Goal: Task Accomplishment & Management: Manage account settings

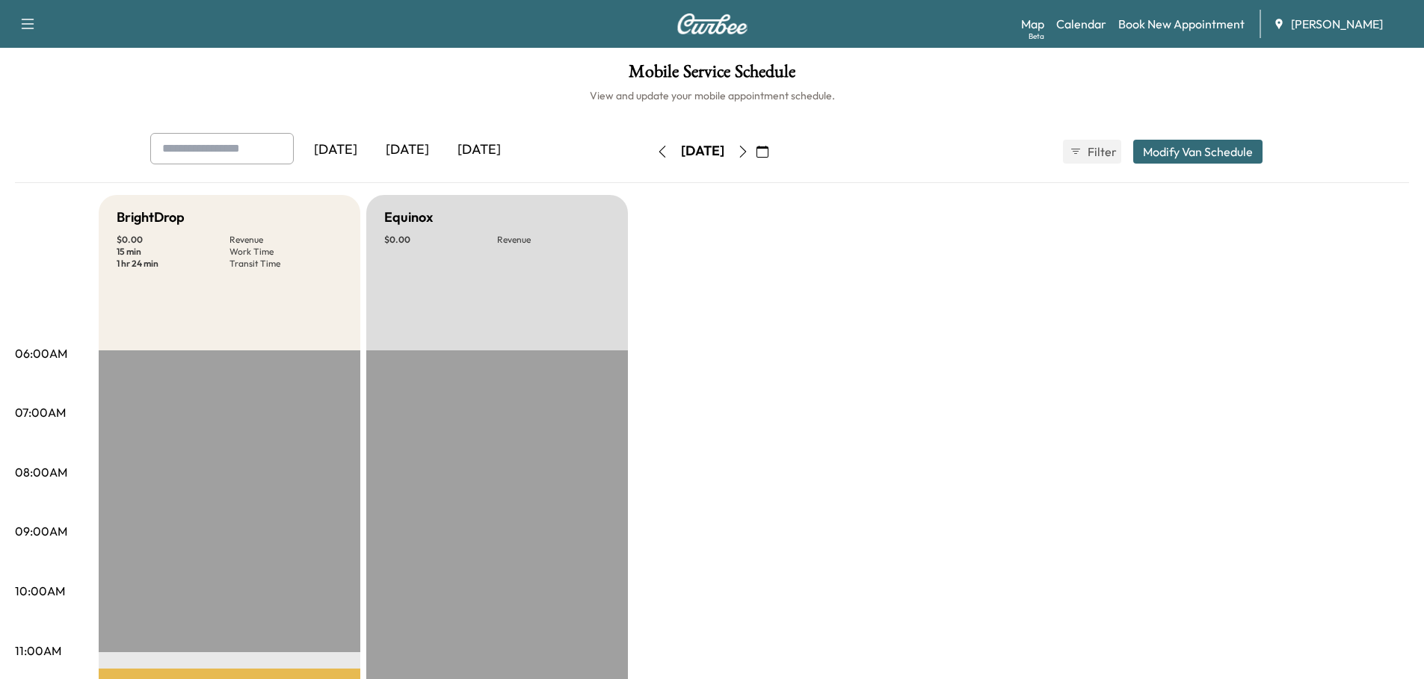
click at [420, 151] on div "[DATE]" at bounding box center [407, 150] width 72 height 34
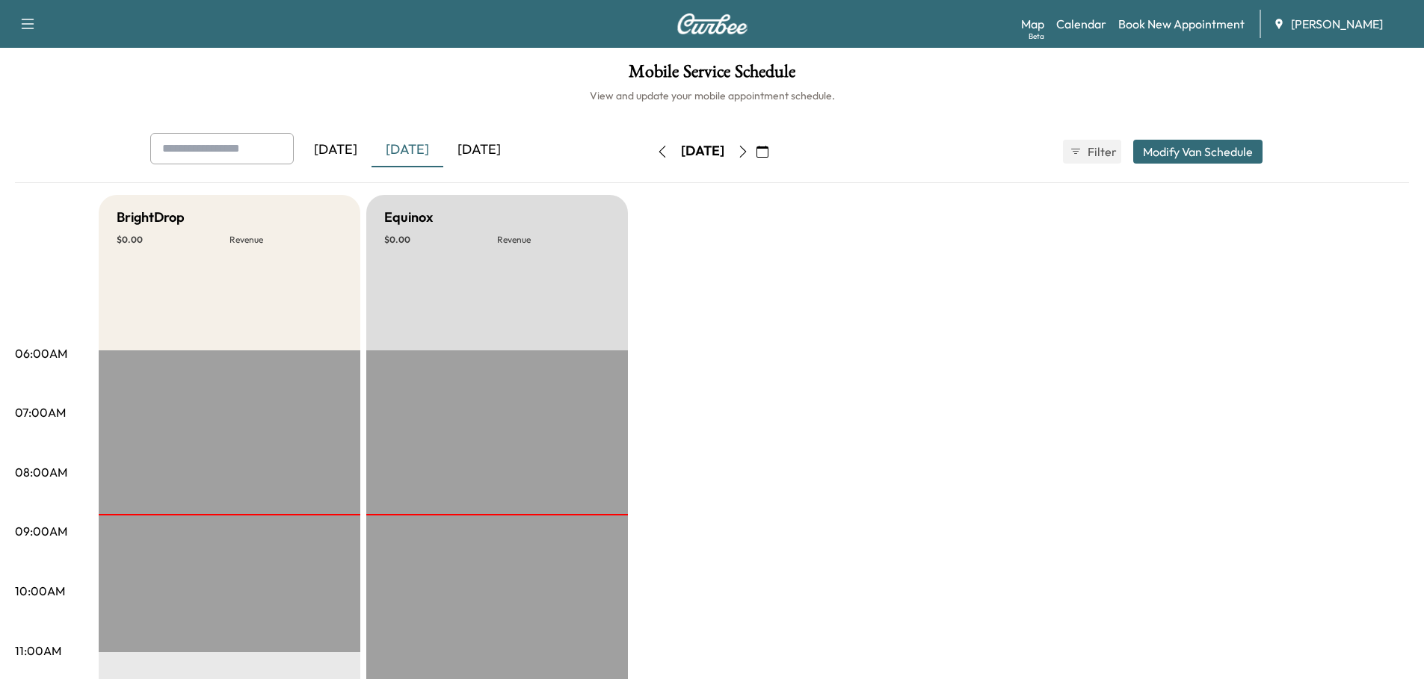
click at [1203, 146] on button "Modify Van Schedule" at bounding box center [1197, 152] width 129 height 24
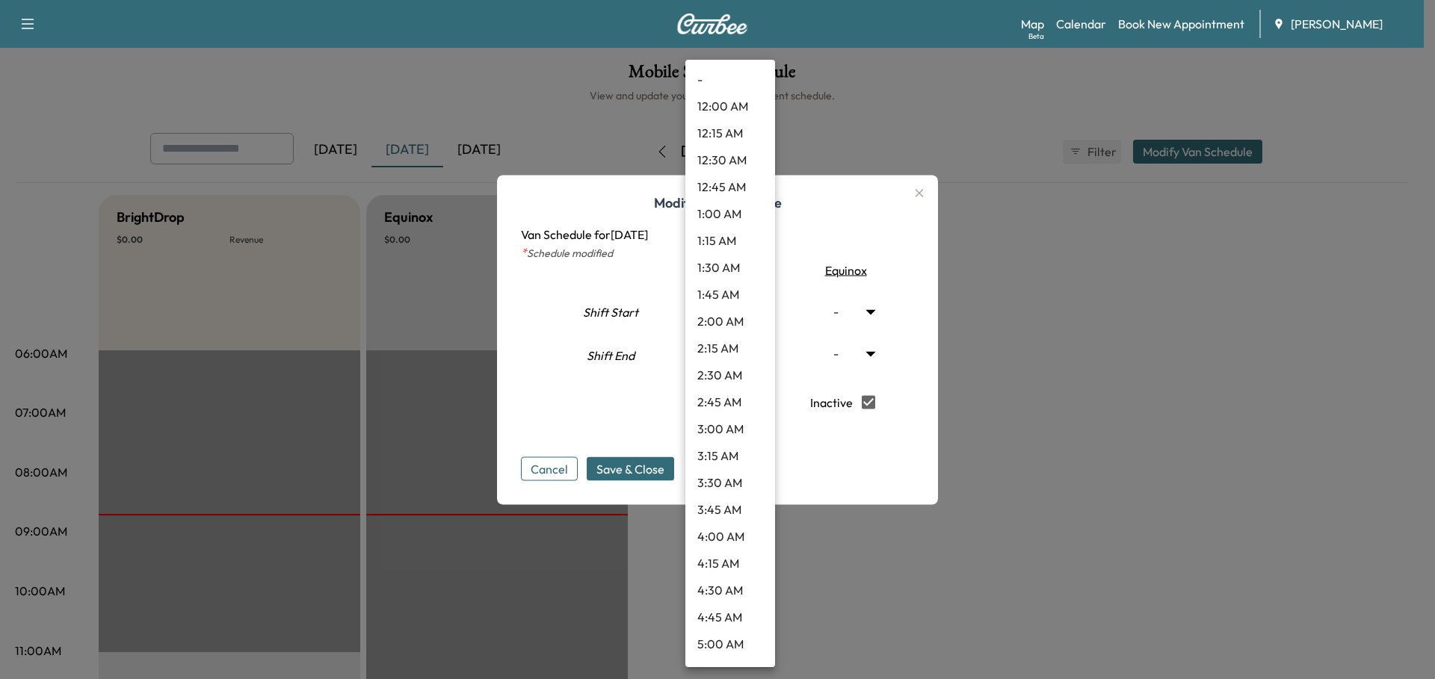
click at [758, 312] on body "Support Log Out Map Beta Calendar Book New Appointment Ray Chevrolet Mobile Ser…" at bounding box center [717, 339] width 1435 height 679
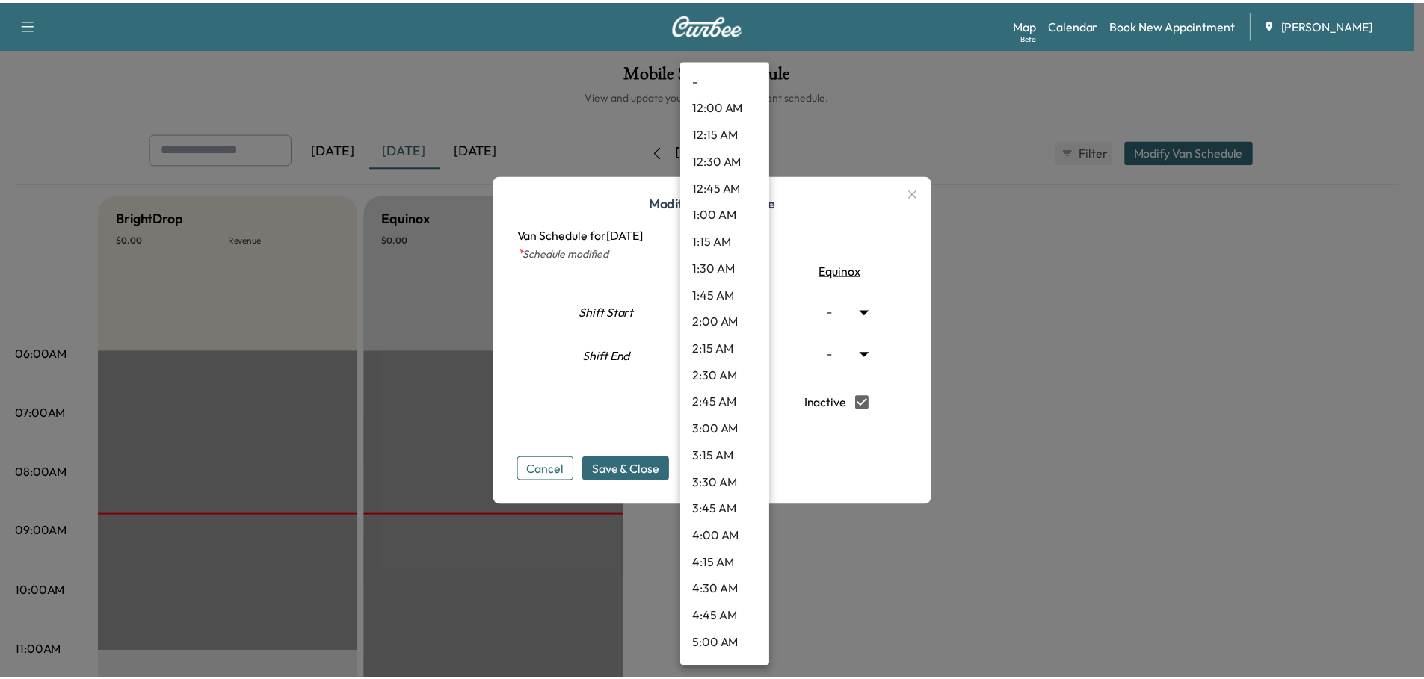
scroll to position [927, 0]
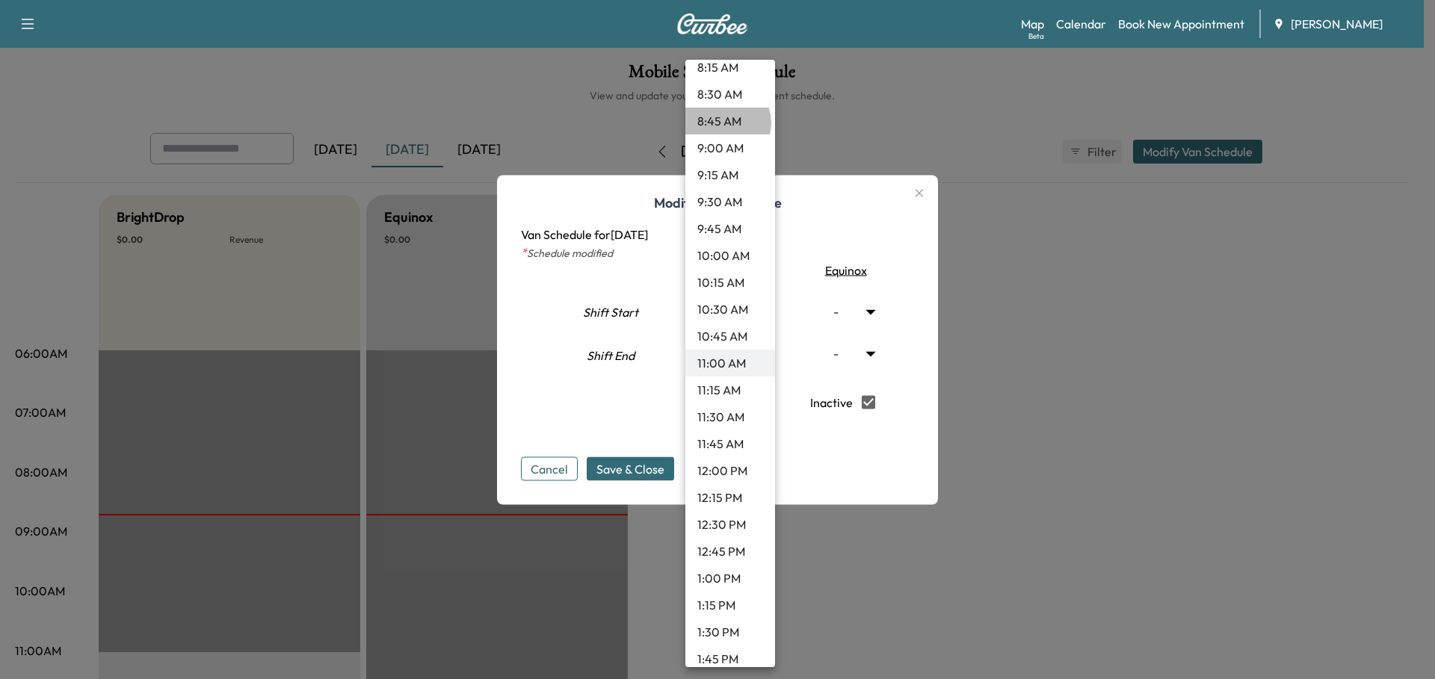
click at [726, 123] on li "8:45 AM" at bounding box center [730, 121] width 90 height 27
type input "****"
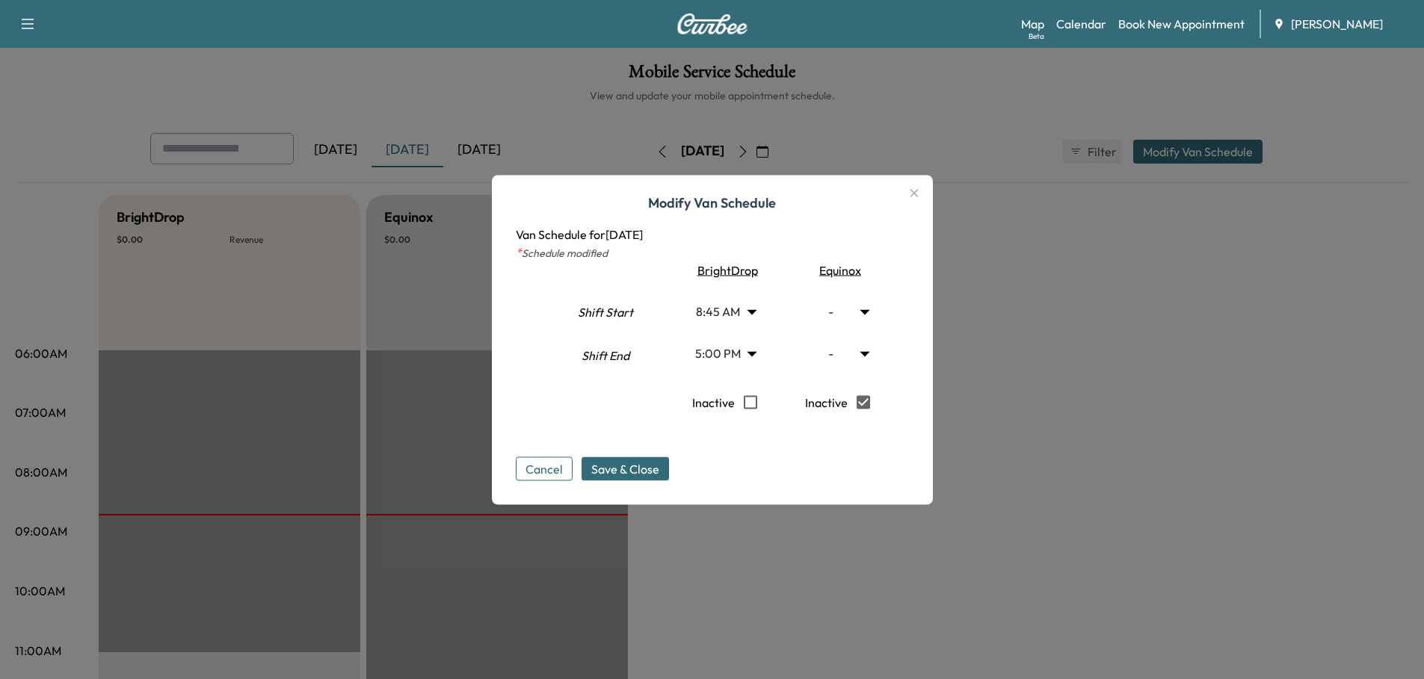
click at [638, 466] on span "Save & Close" at bounding box center [625, 469] width 68 height 18
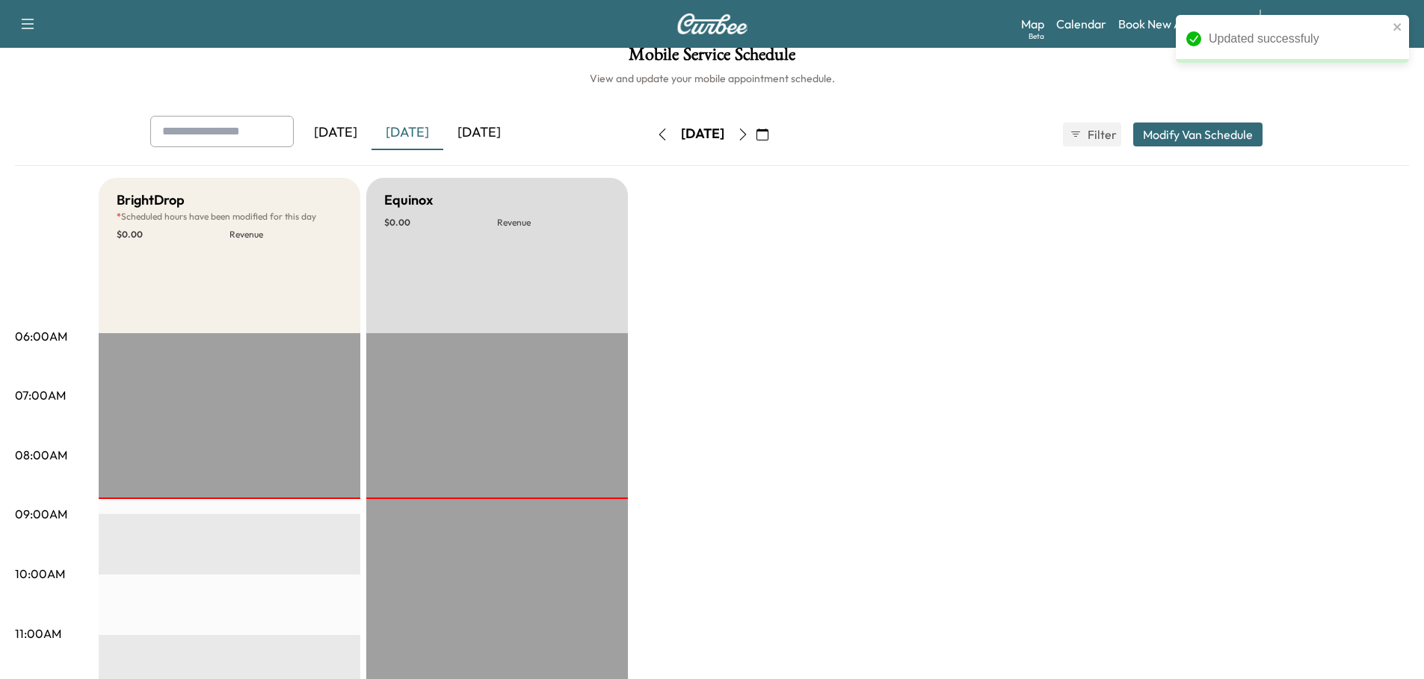
scroll to position [0, 0]
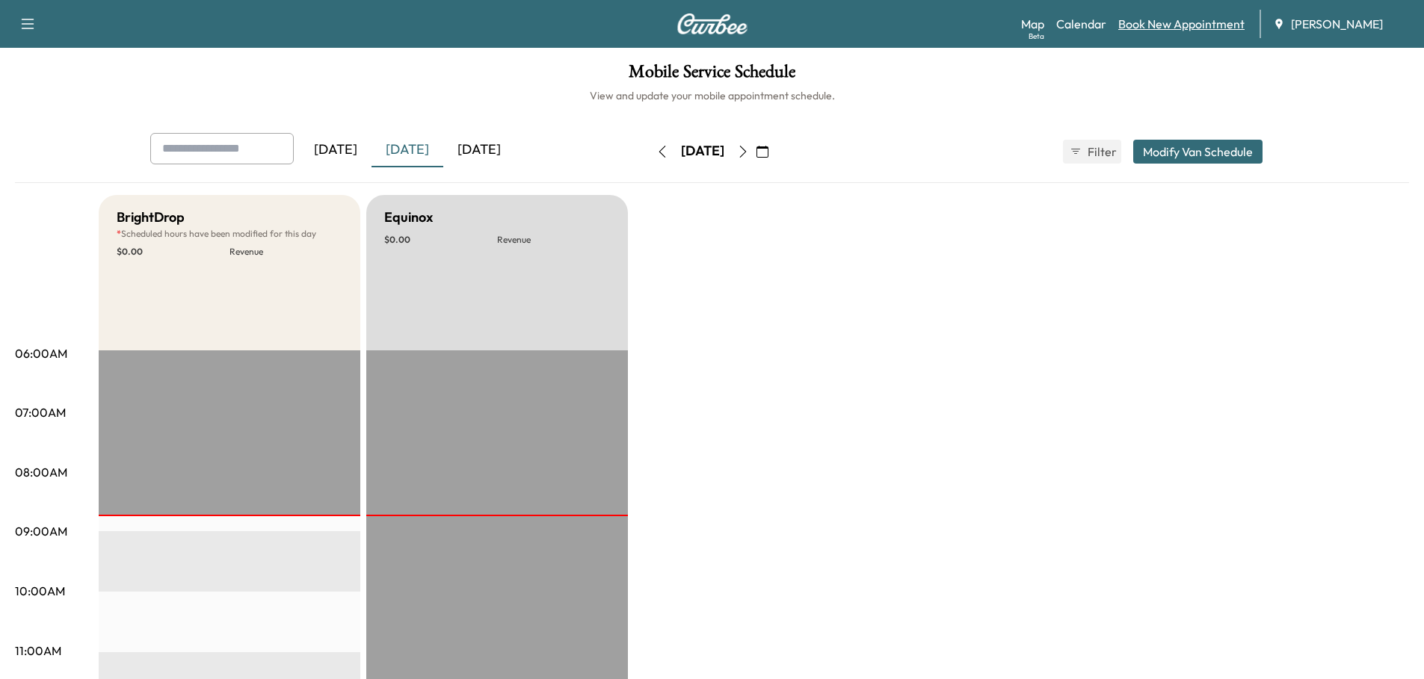
click at [1149, 26] on link "Book New Appointment" at bounding box center [1181, 24] width 126 height 18
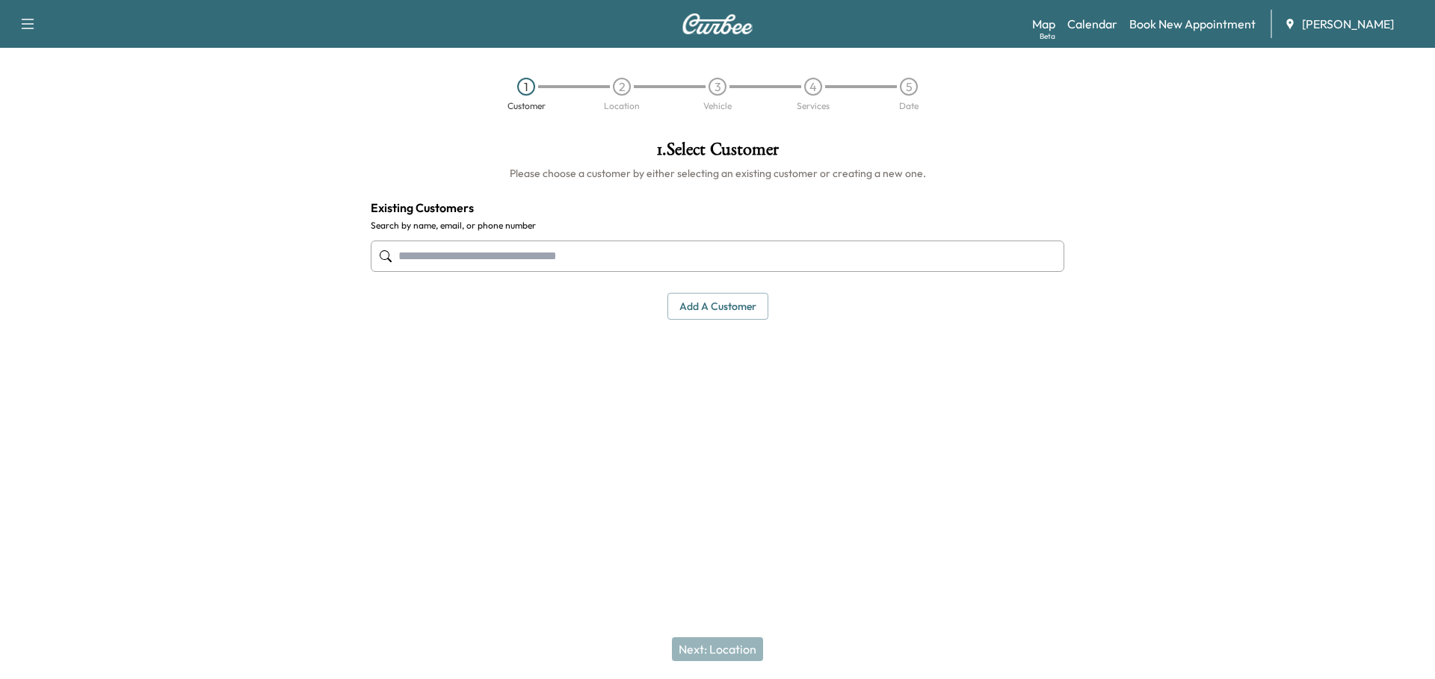
click at [522, 257] on input "text" at bounding box center [718, 256] width 694 height 31
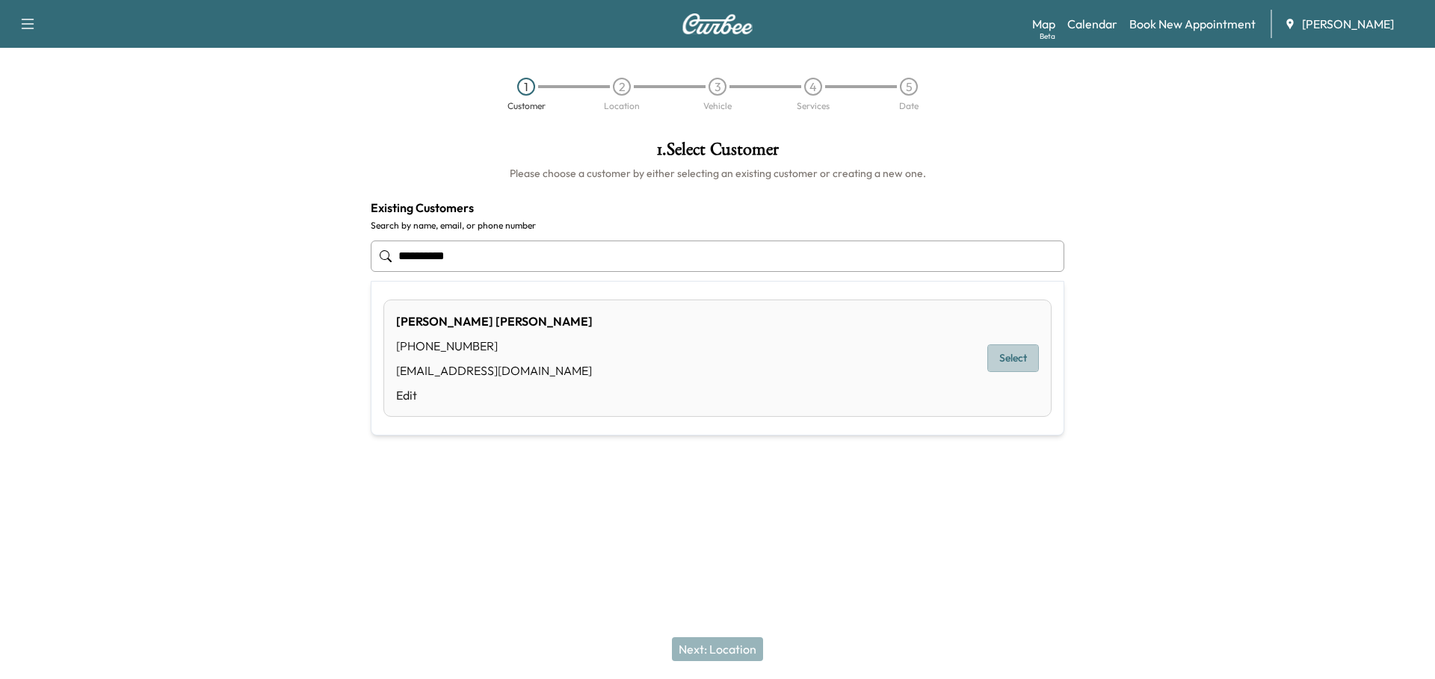
click at [1022, 358] on button "Select" at bounding box center [1013, 359] width 52 height 28
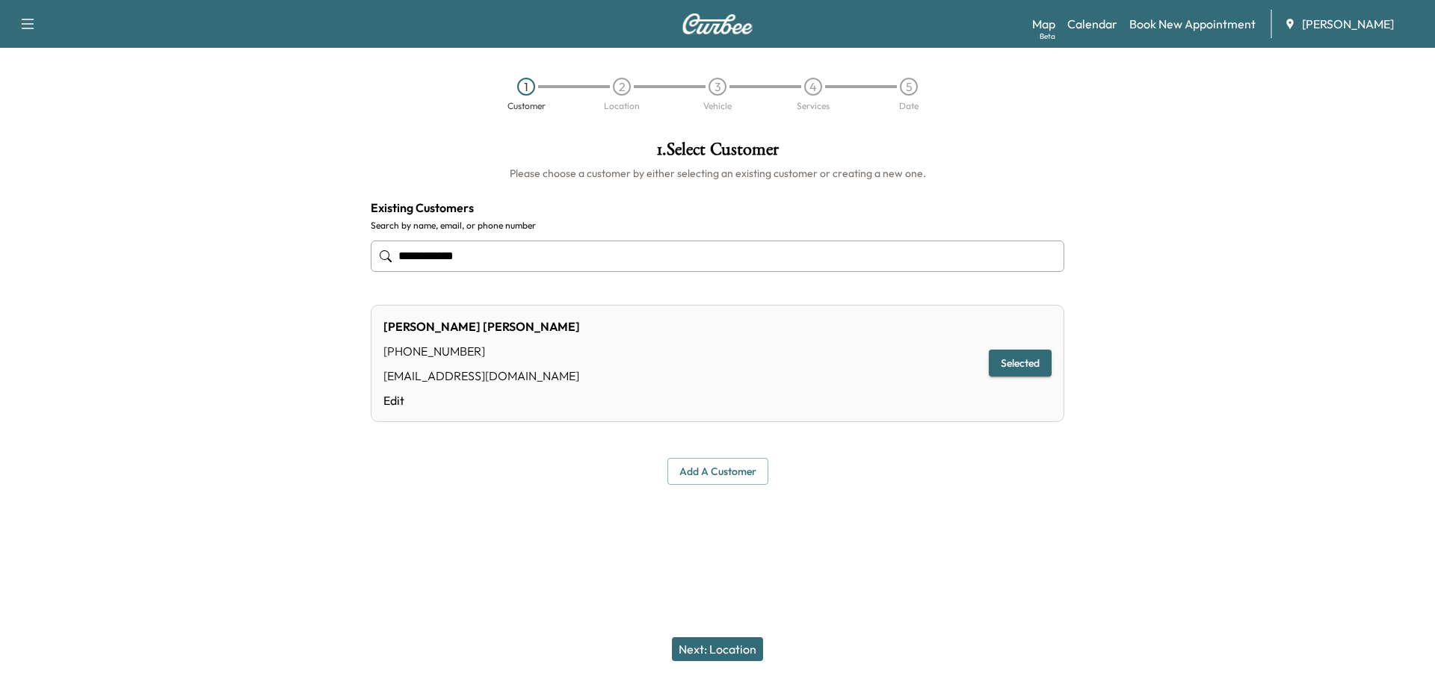
type input "**********"
click at [741, 650] on button "Next: Location" at bounding box center [717, 650] width 91 height 24
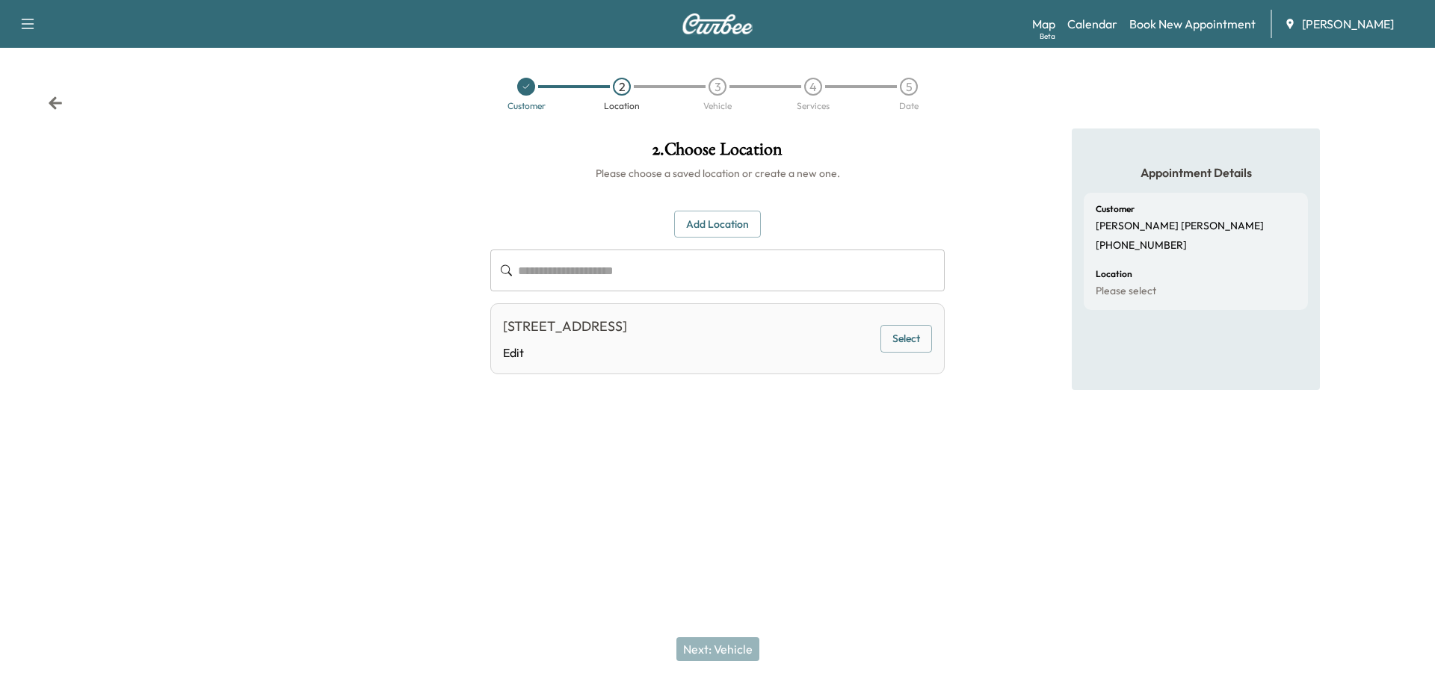
click at [895, 337] on button "Select" at bounding box center [906, 339] width 52 height 28
click at [722, 644] on button "Next: Vehicle" at bounding box center [717, 650] width 83 height 24
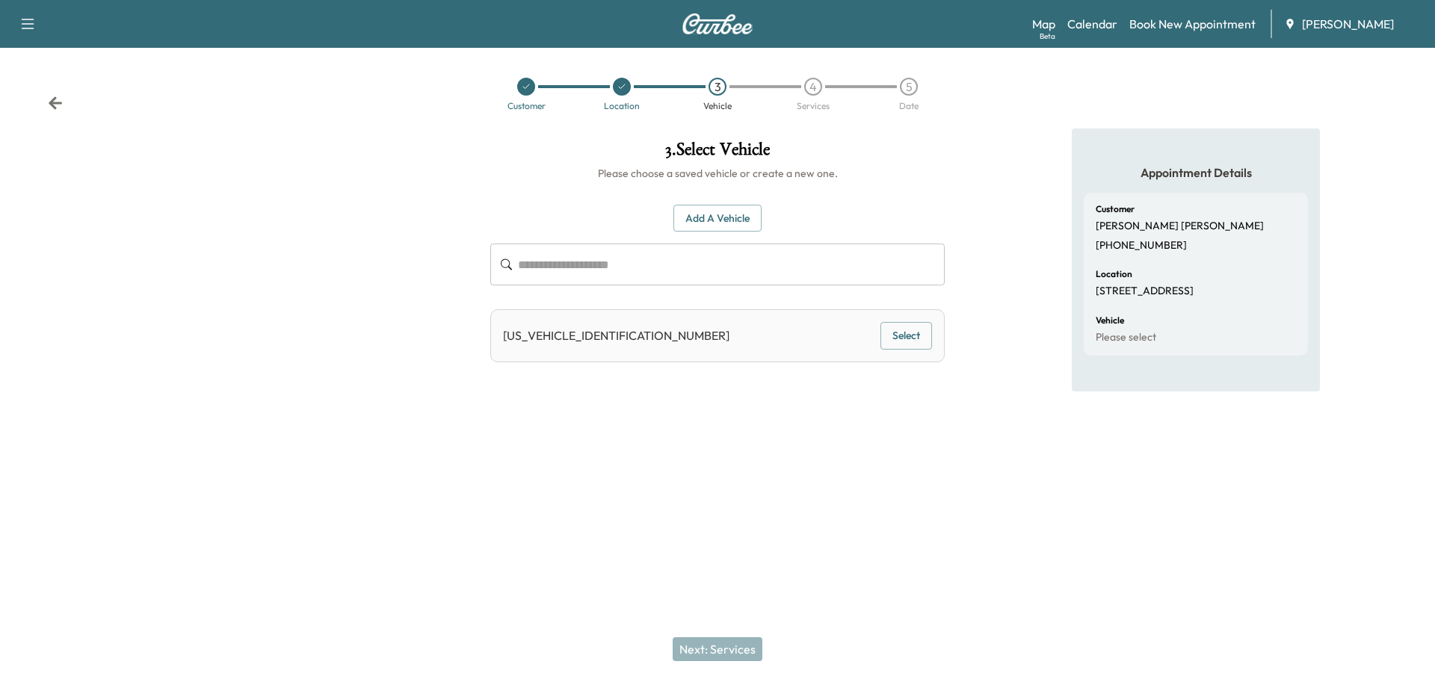
click at [906, 331] on button "Select" at bounding box center [906, 336] width 52 height 28
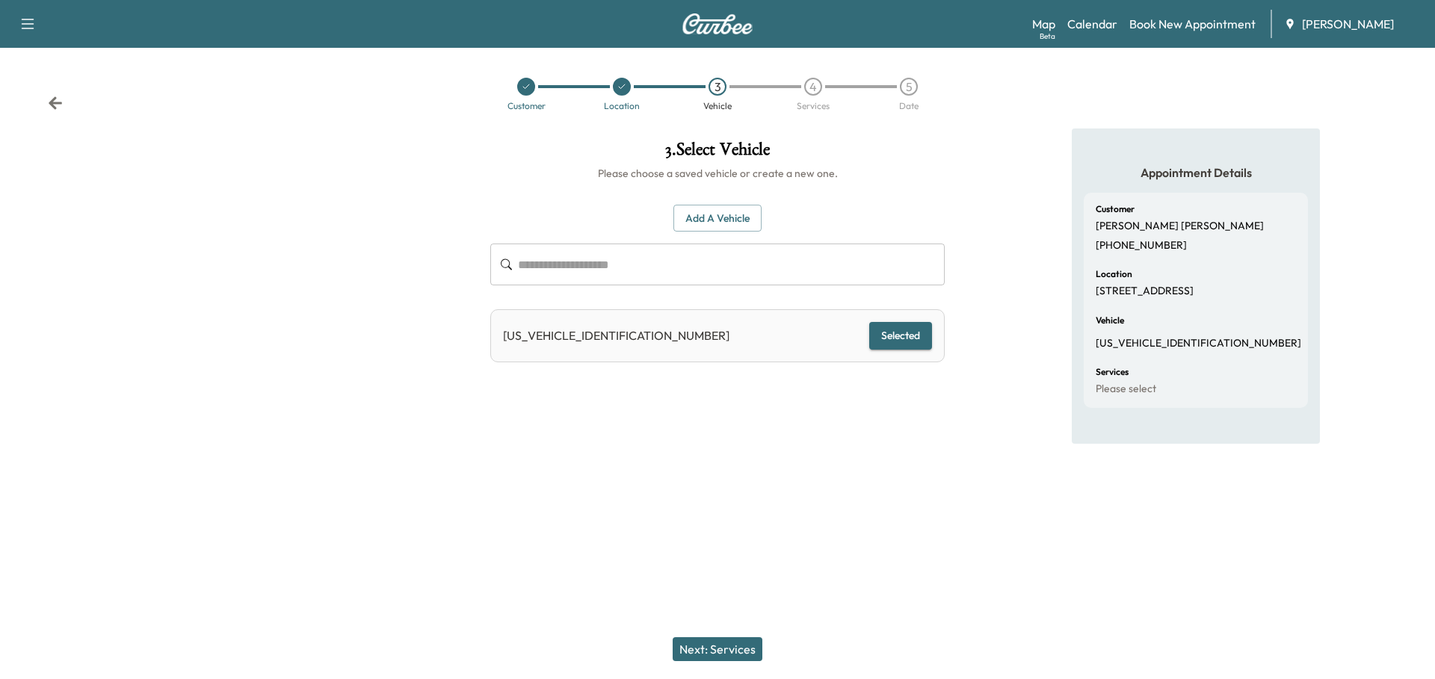
click at [716, 648] on button "Next: Services" at bounding box center [718, 650] width 90 height 24
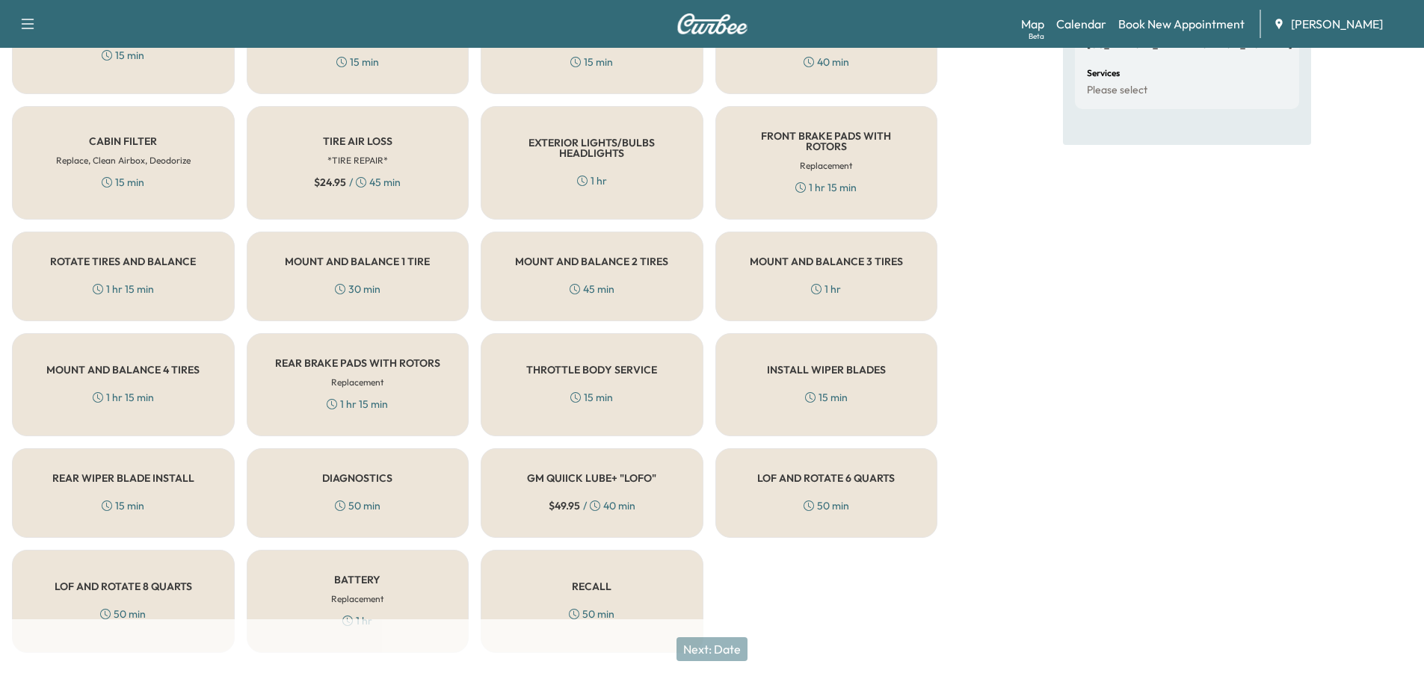
scroll to position [322, 0]
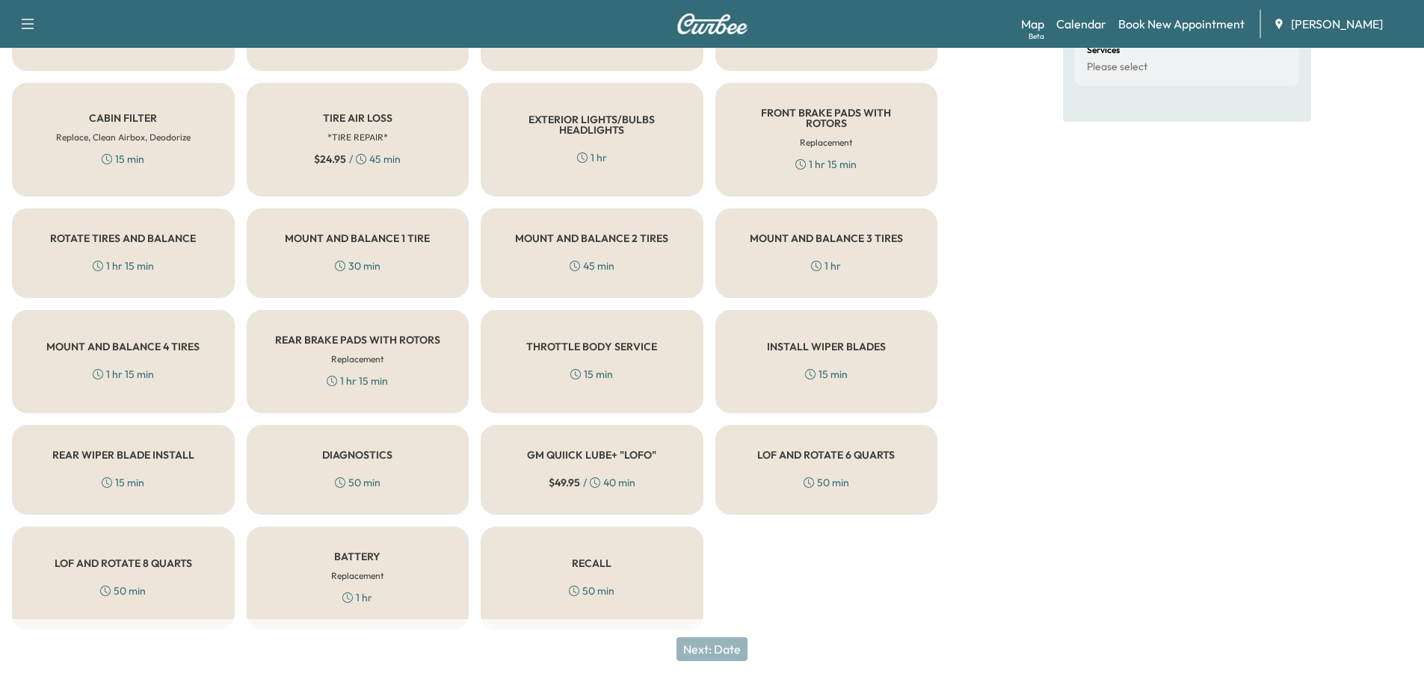
click at [389, 567] on div "BATTERY Replacement 1 hr" at bounding box center [358, 578] width 223 height 103
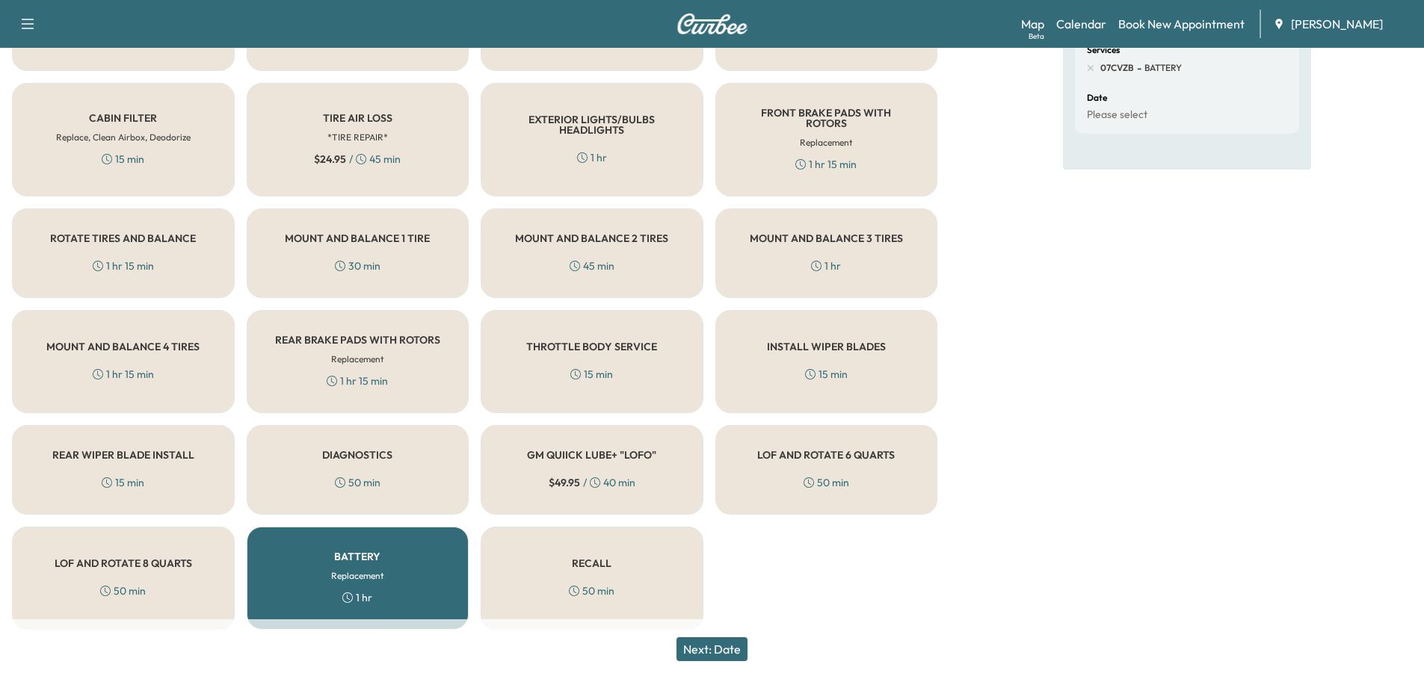
click at [737, 647] on button "Next: Date" at bounding box center [711, 650] width 71 height 24
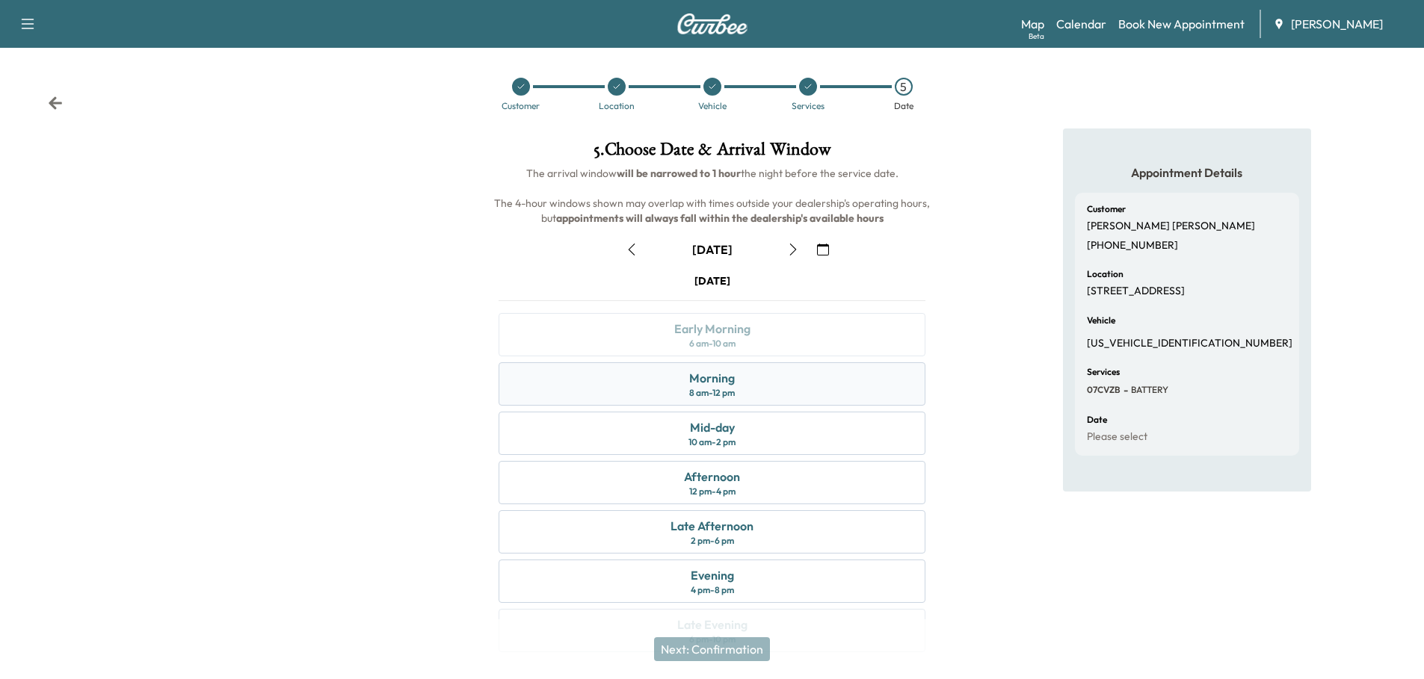
click at [805, 397] on div "Morning 8 am - 12 pm" at bounding box center [712, 383] width 427 height 43
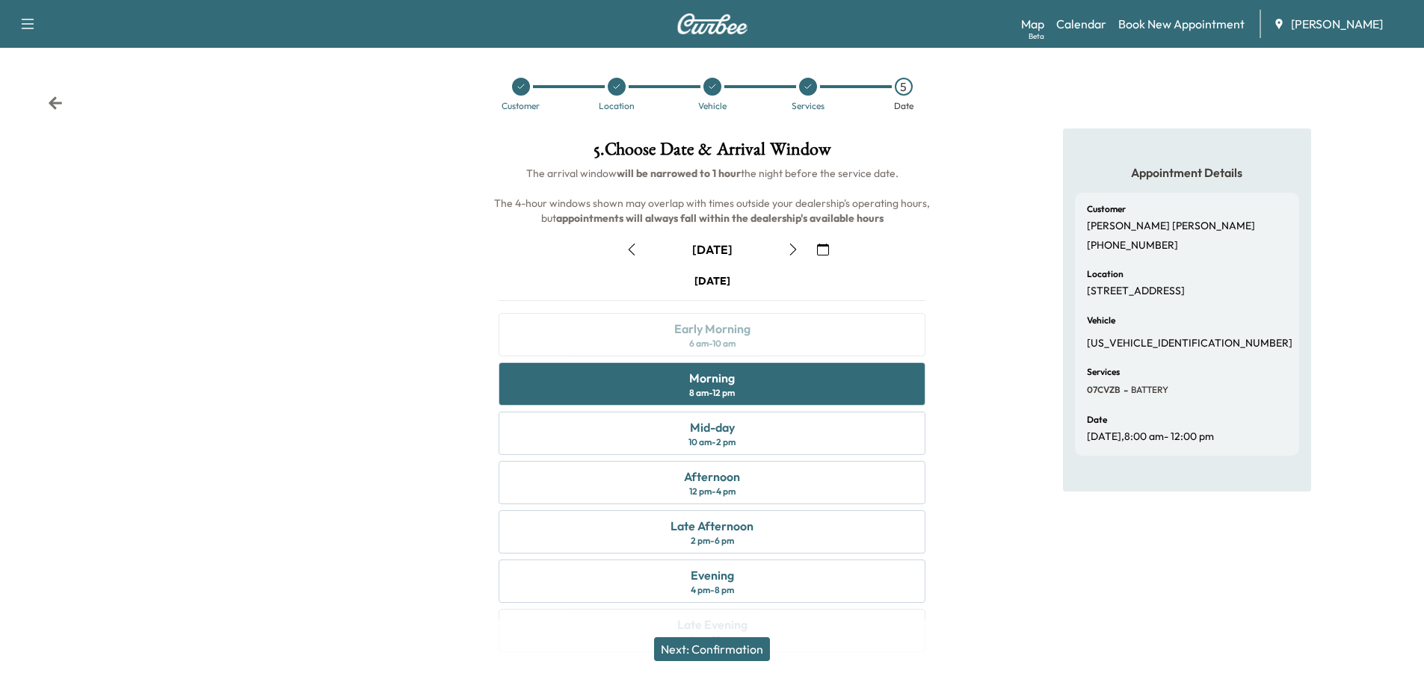
click at [734, 650] on button "Next: Confirmation" at bounding box center [712, 650] width 116 height 24
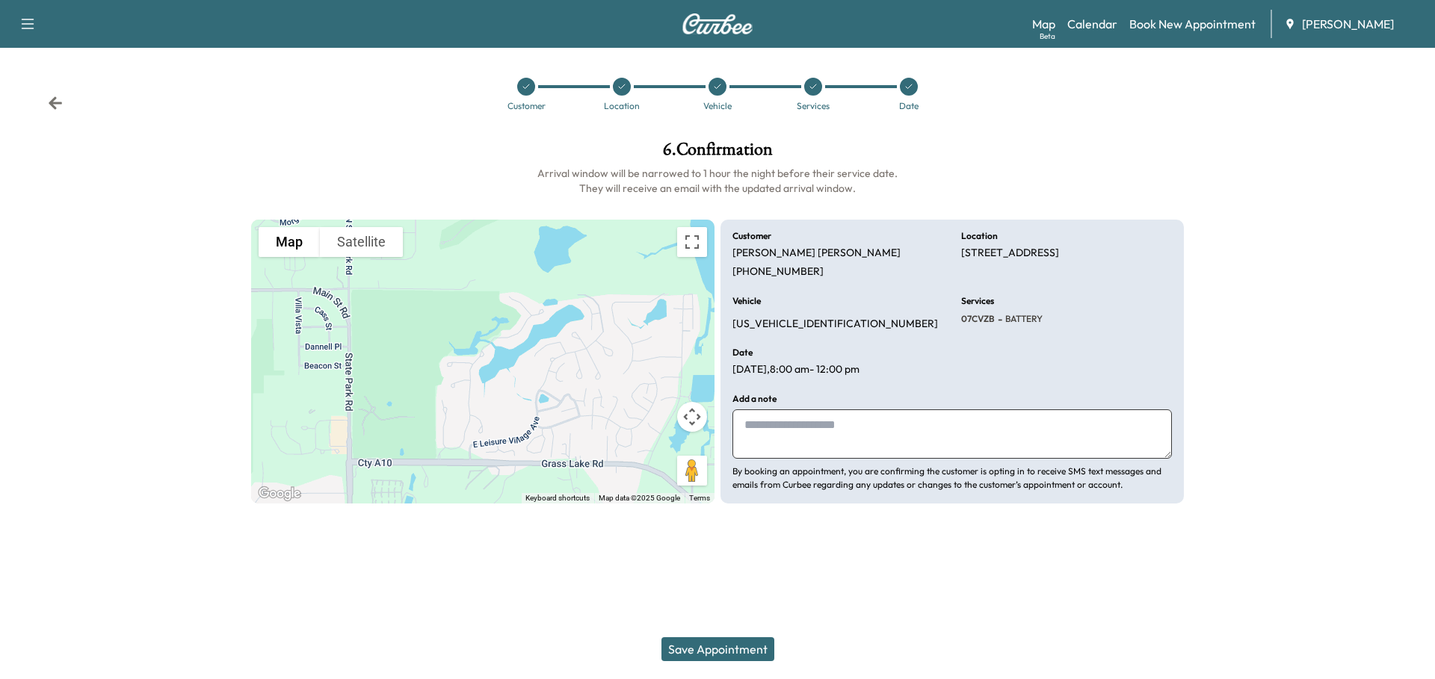
click at [777, 422] on textarea at bounding box center [951, 434] width 439 height 49
type textarea "*"
type textarea "**********"
click at [728, 650] on button "Save Appointment" at bounding box center [717, 650] width 113 height 24
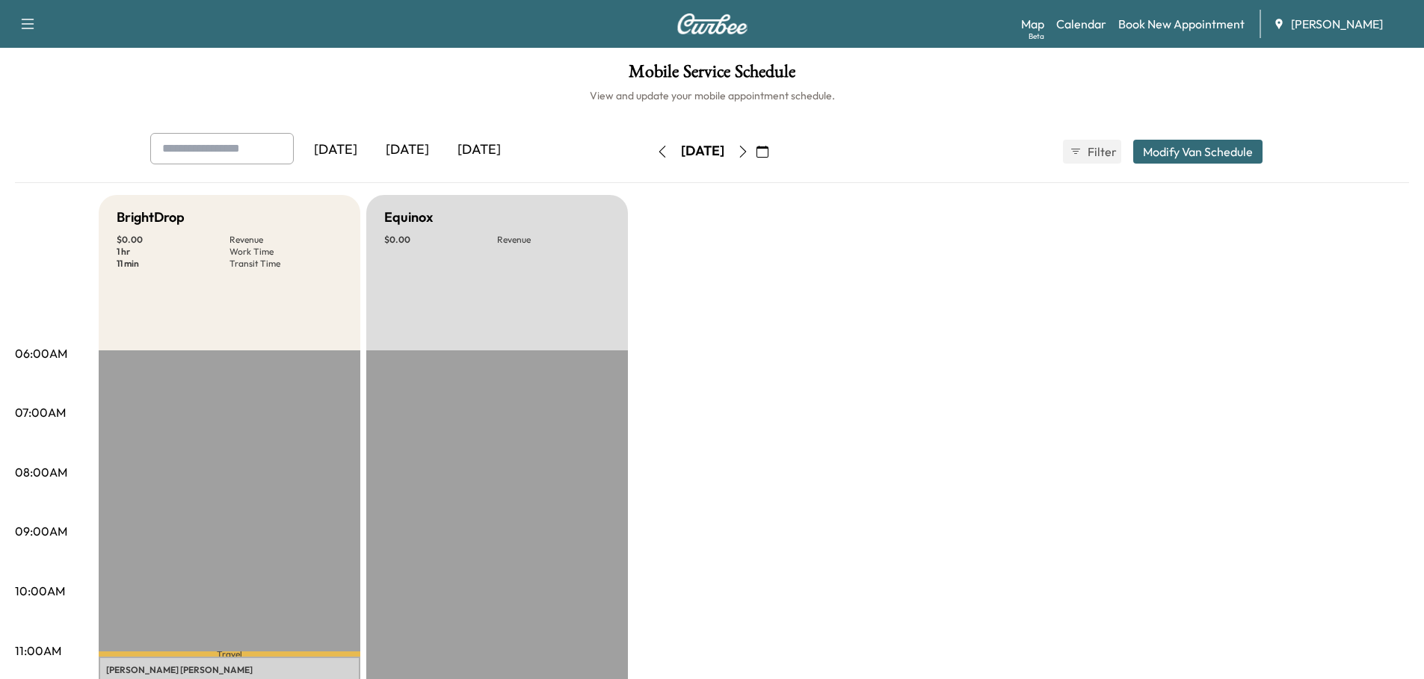
click at [423, 149] on div "[DATE]" at bounding box center [407, 150] width 72 height 34
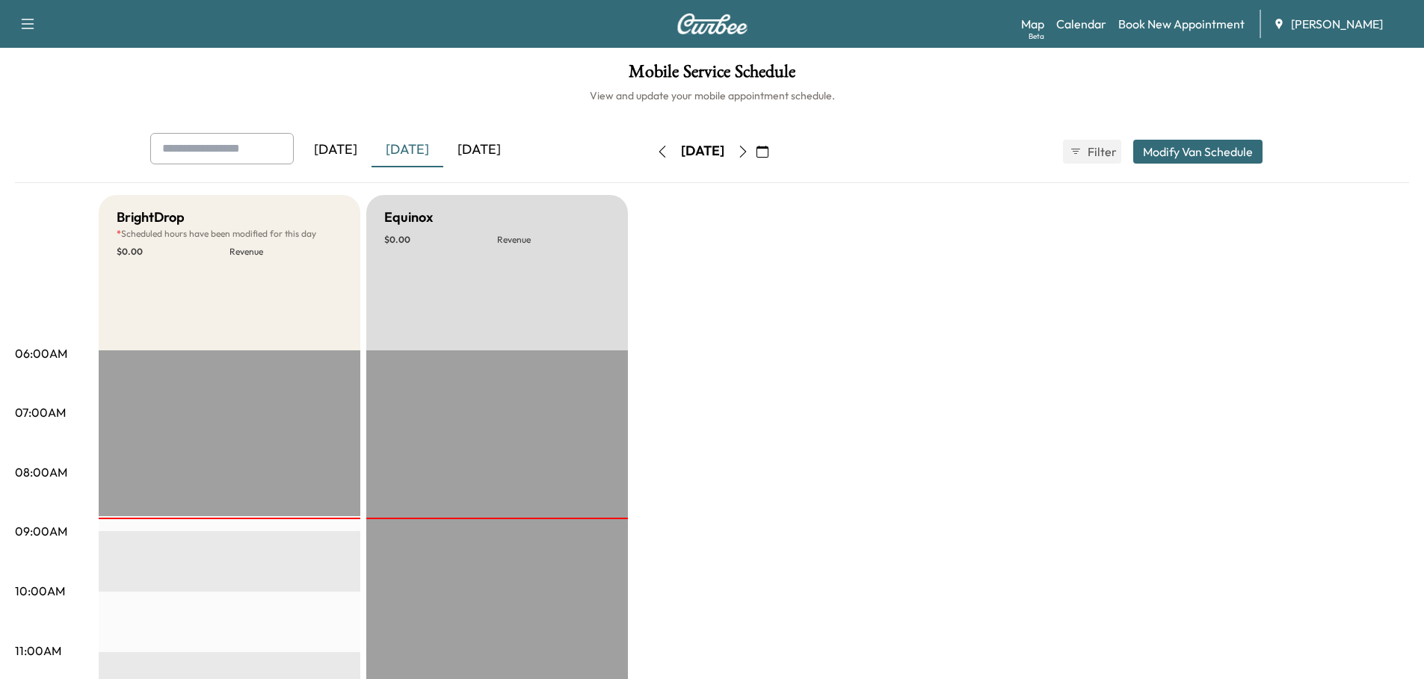
click at [225, 149] on input "text" at bounding box center [222, 148] width 144 height 31
drag, startPoint x: 219, startPoint y: 149, endPoint x: 118, endPoint y: 137, distance: 101.6
click at [121, 138] on div "******* [DATE] [DATE] [DATE] [DATE] August 2025 S M T W T F S 27 28 29 30 31 1 …" at bounding box center [712, 158] width 1394 height 50
type input "**********"
click at [415, 148] on div "[DATE]" at bounding box center [407, 150] width 72 height 34
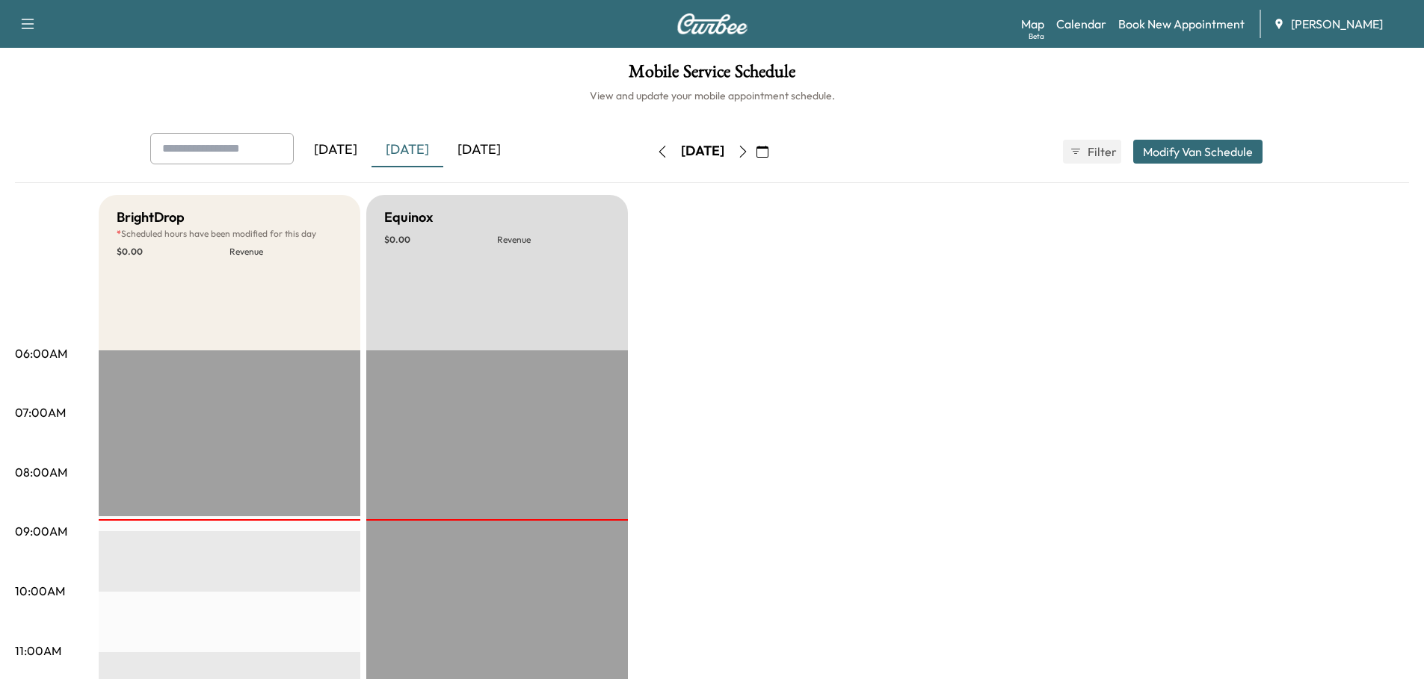
click at [493, 145] on div "[DATE]" at bounding box center [479, 150] width 72 height 34
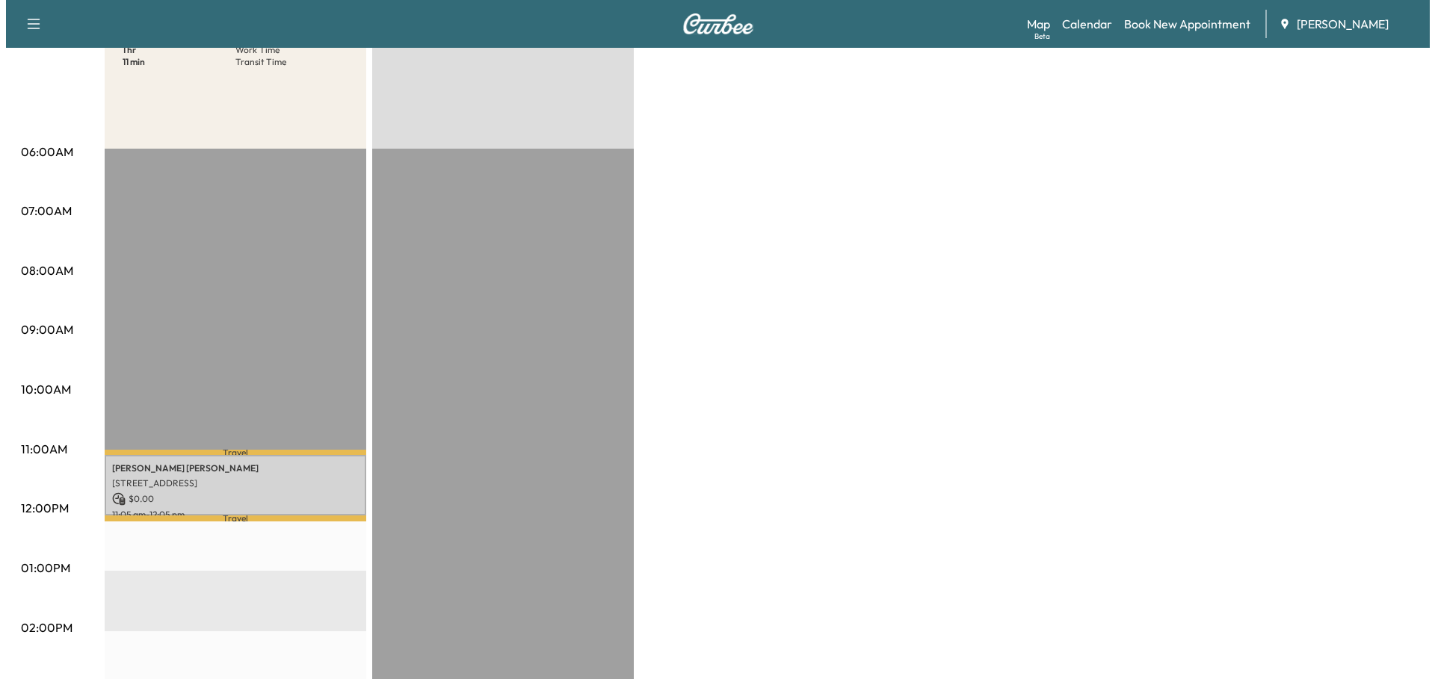
scroll to position [224, 0]
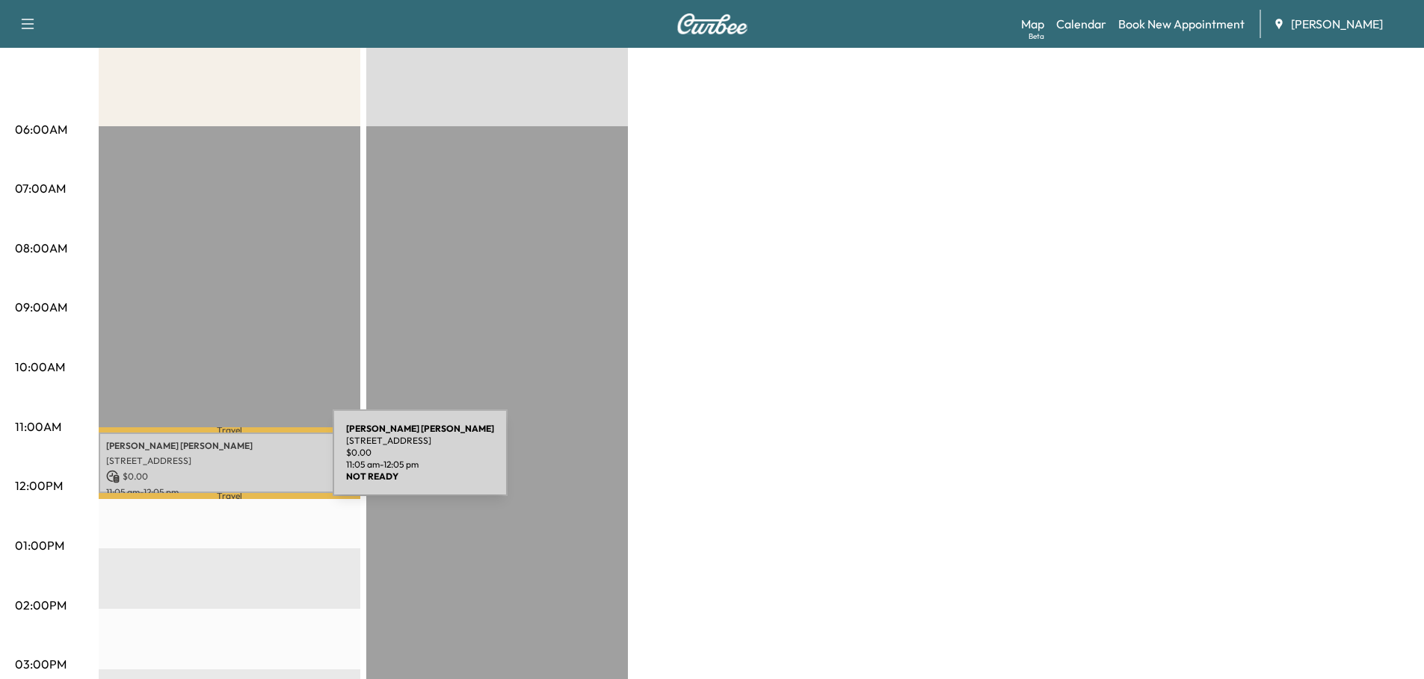
click at [220, 463] on p "[STREET_ADDRESS]" at bounding box center [229, 461] width 247 height 12
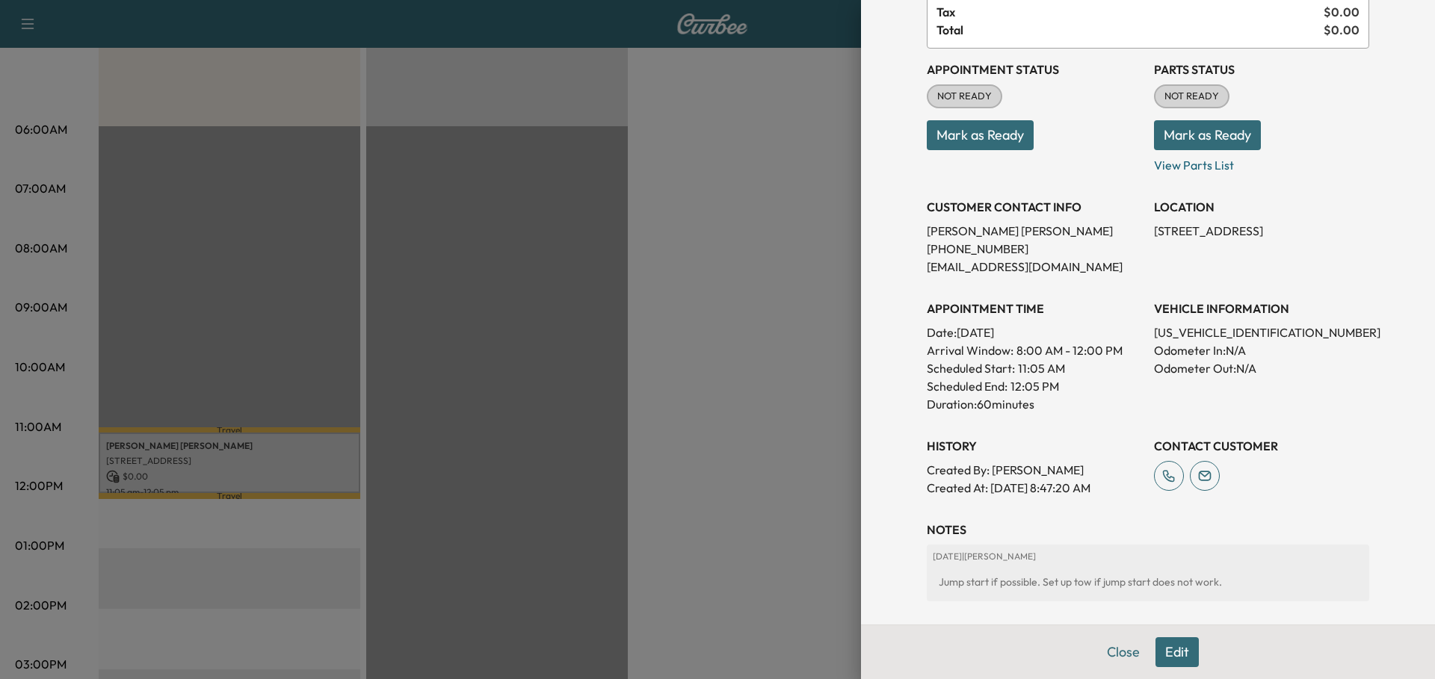
scroll to position [149, 0]
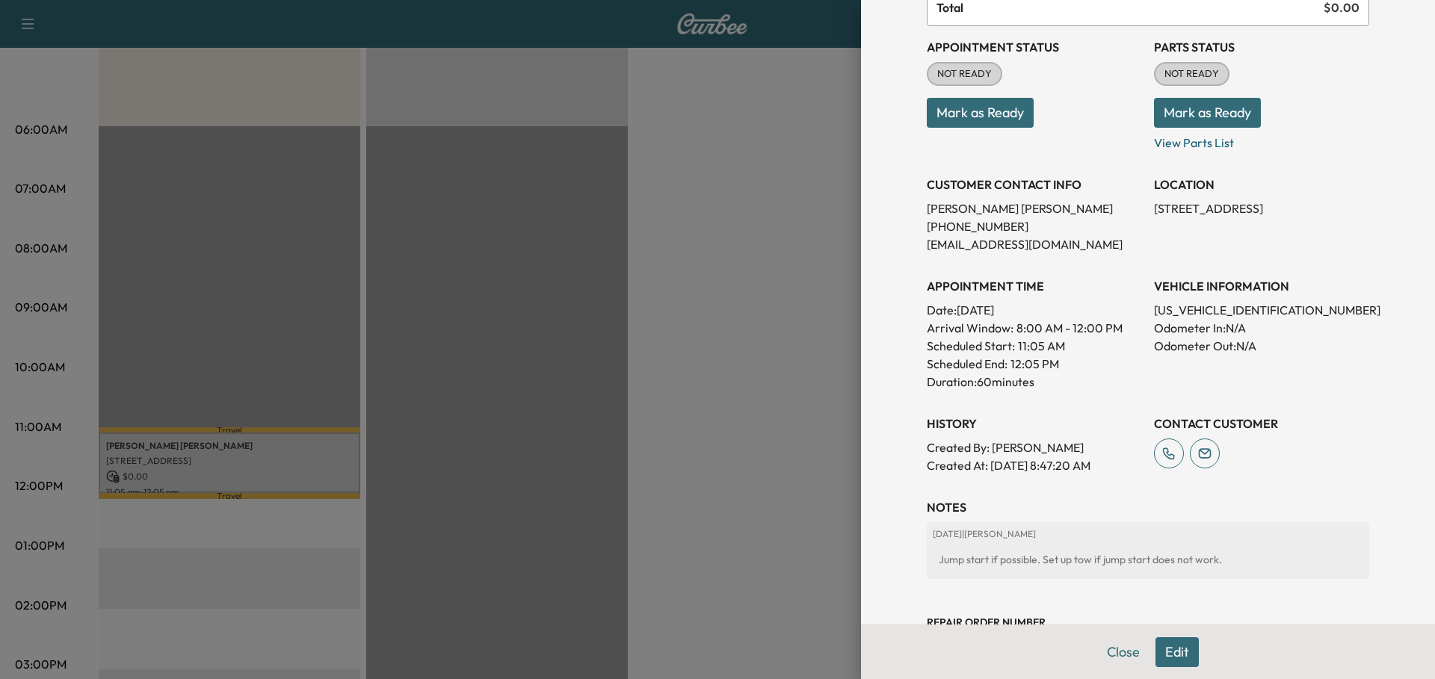
click at [1176, 649] on button "Edit" at bounding box center [1177, 653] width 43 height 30
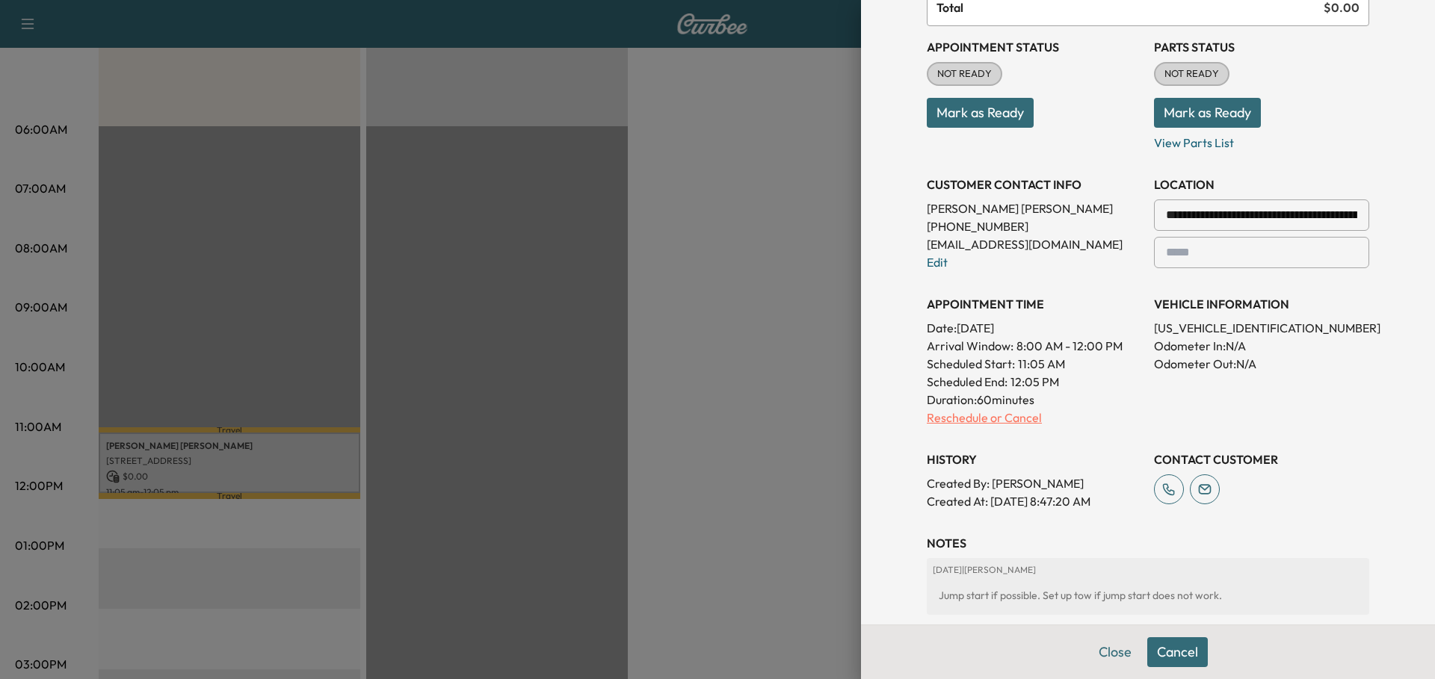
click at [984, 417] on p "Reschedule or Cancel" at bounding box center [1034, 418] width 215 height 18
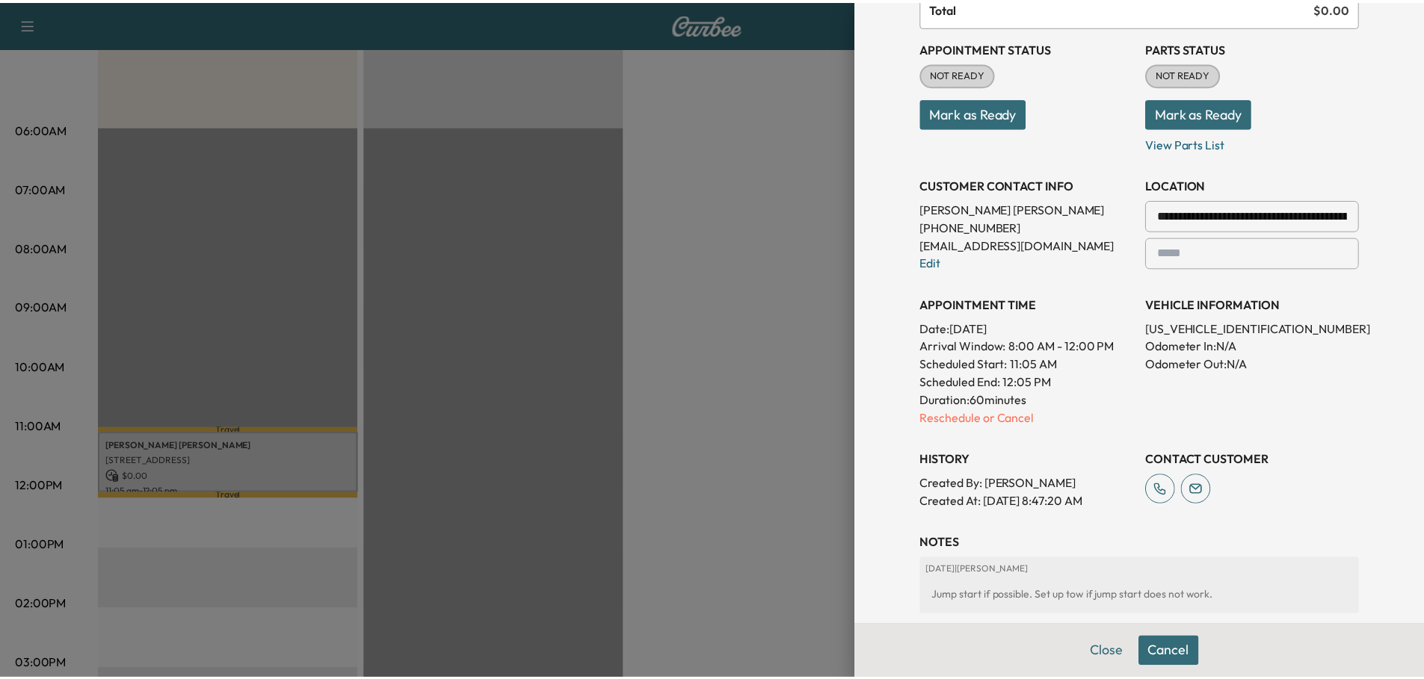
scroll to position [0, 0]
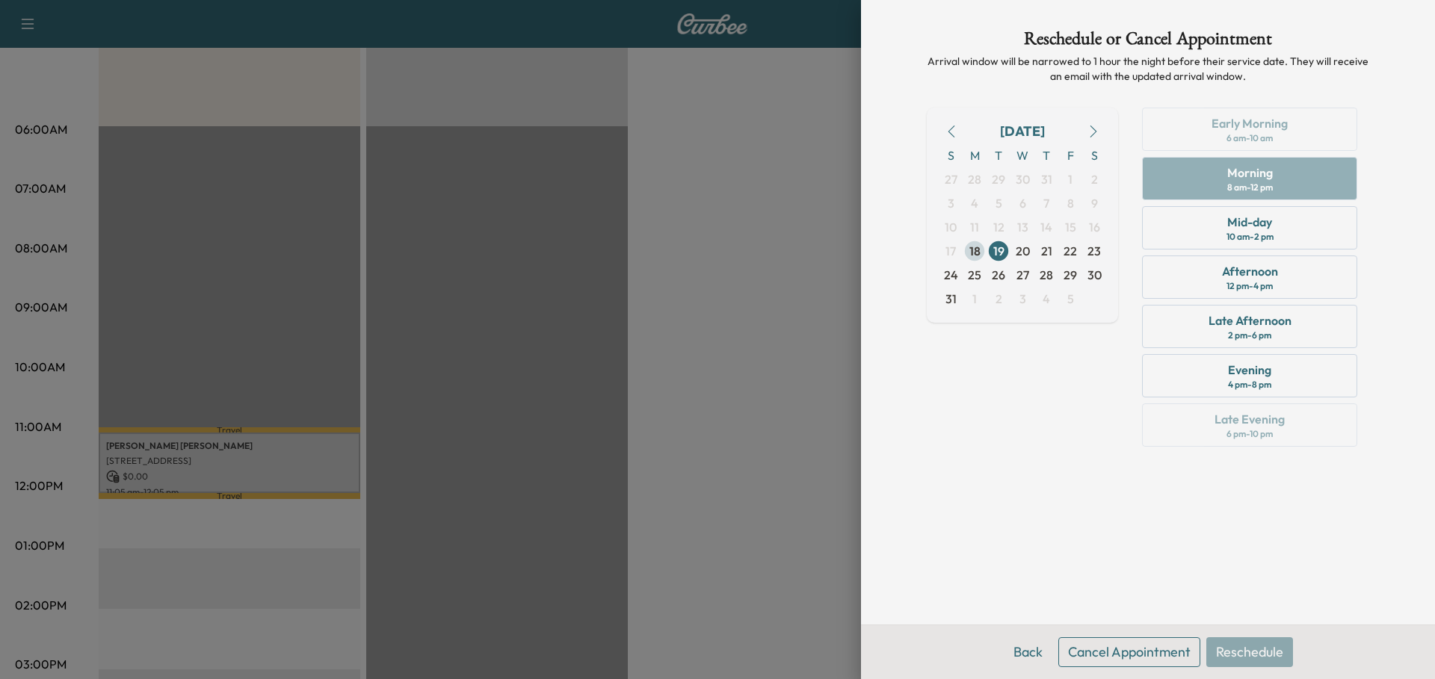
click at [976, 250] on span "18" at bounding box center [974, 251] width 11 height 18
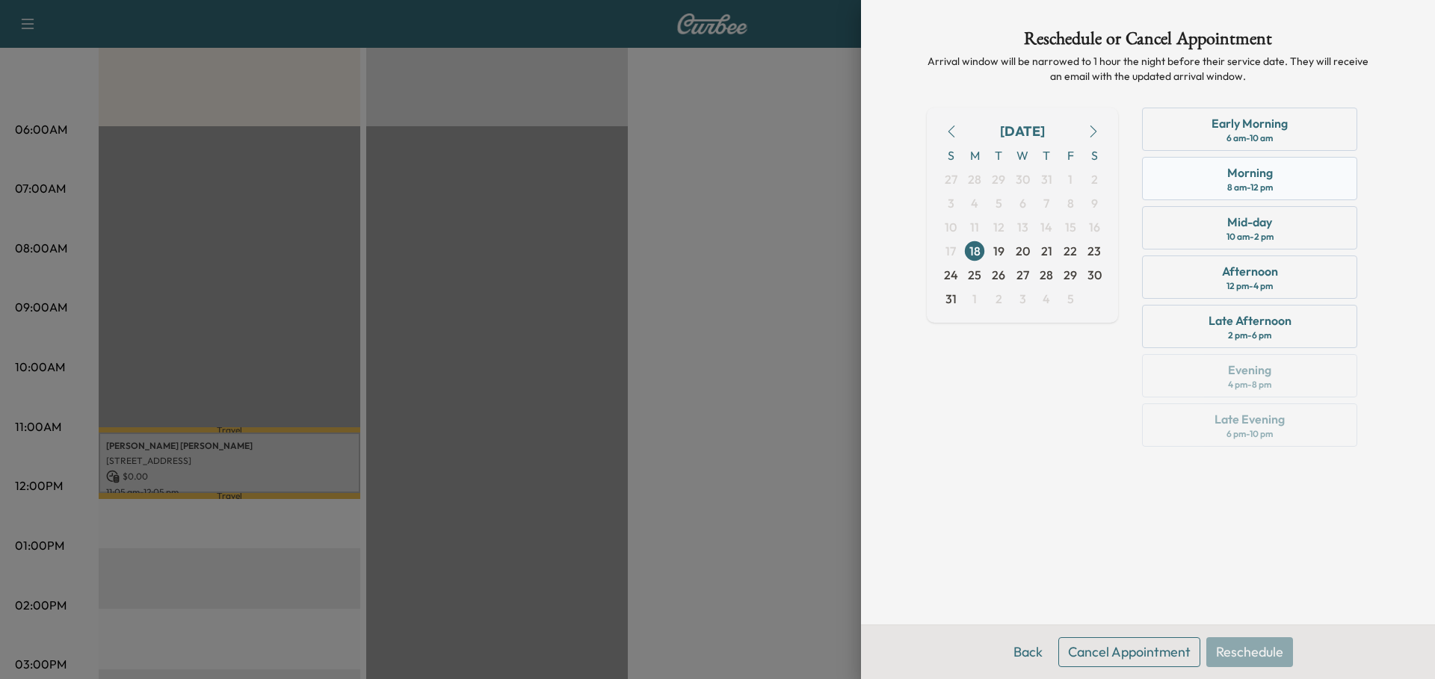
click at [1281, 174] on div "Morning 8 am - 12 pm" at bounding box center [1249, 178] width 215 height 43
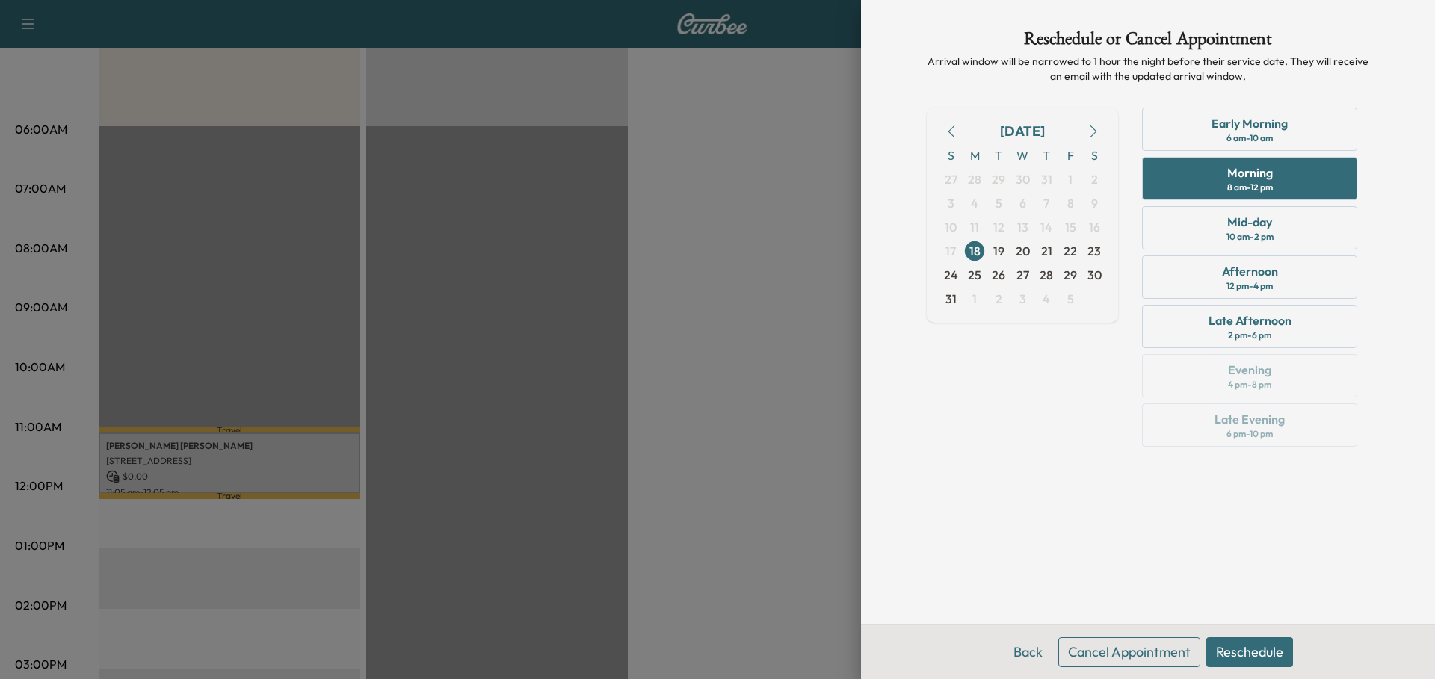
click at [1258, 651] on button "Reschedule" at bounding box center [1249, 653] width 87 height 30
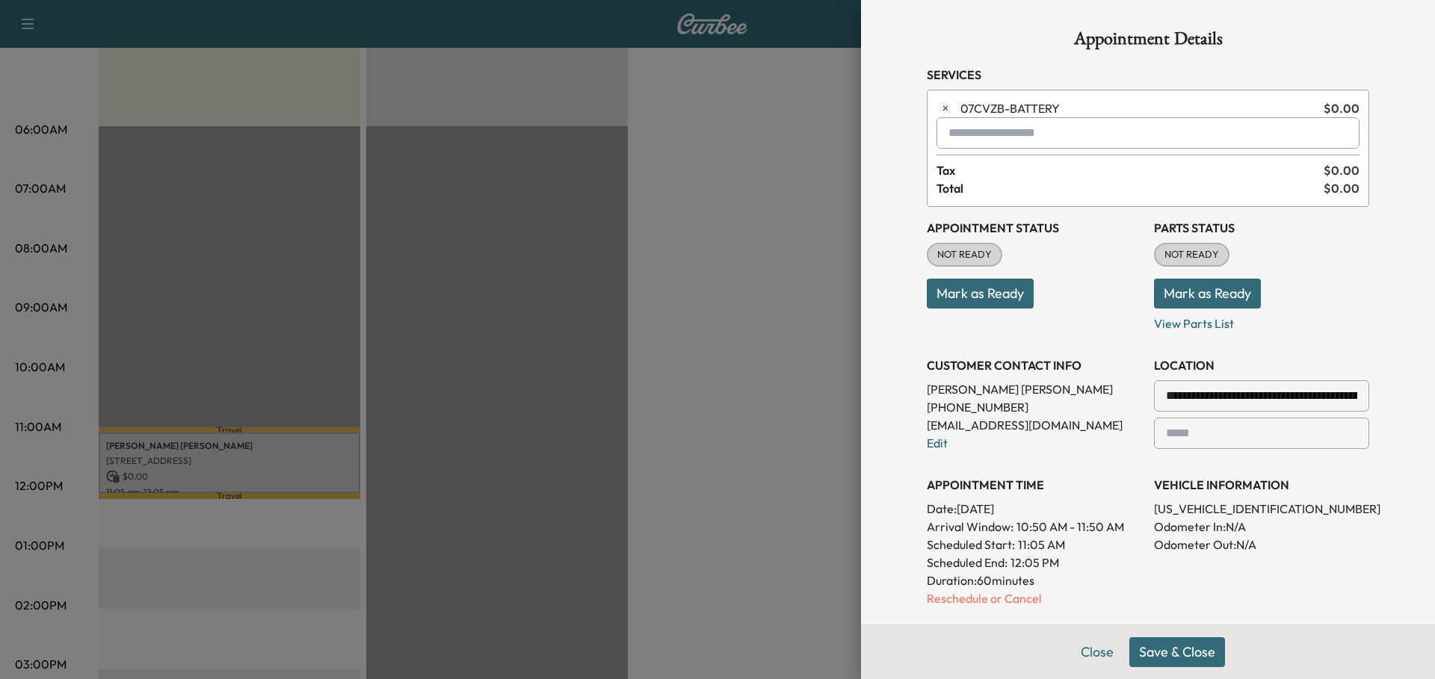
click at [1161, 645] on button "Save & Close" at bounding box center [1177, 653] width 96 height 30
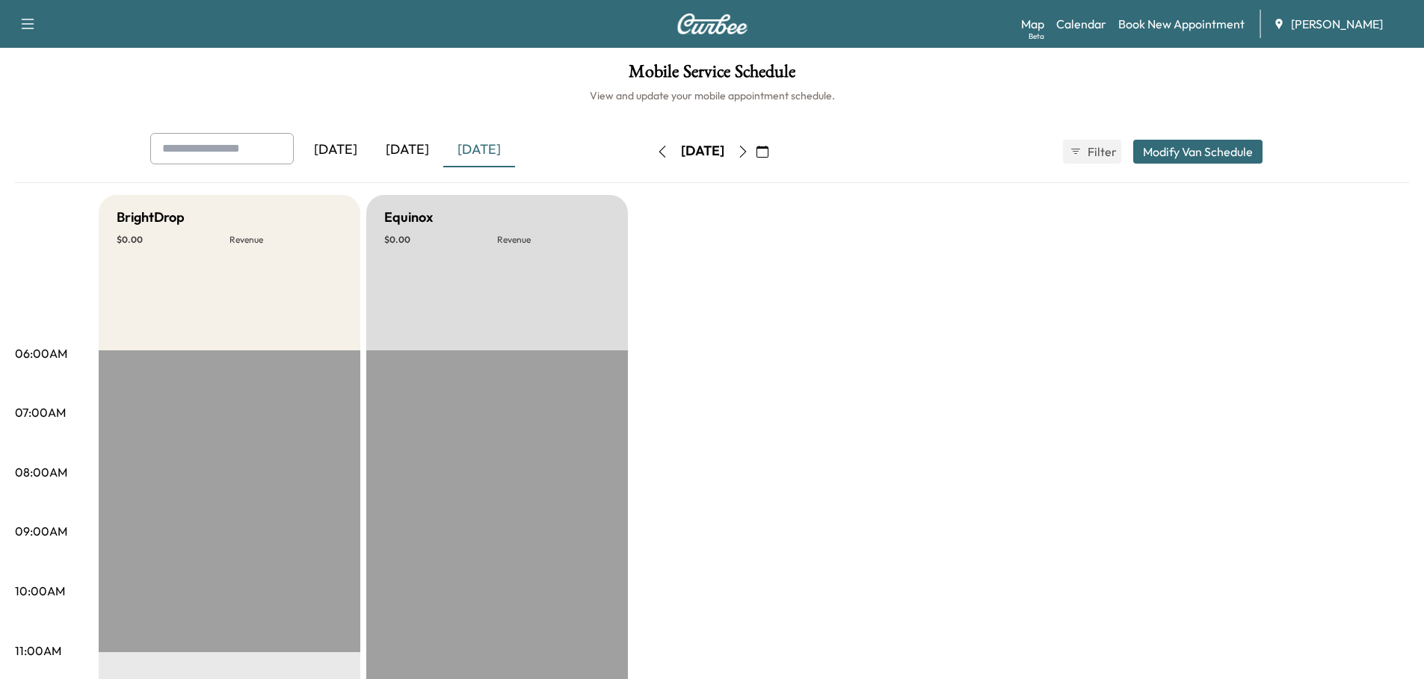
click at [413, 155] on div "[DATE]" at bounding box center [407, 150] width 72 height 34
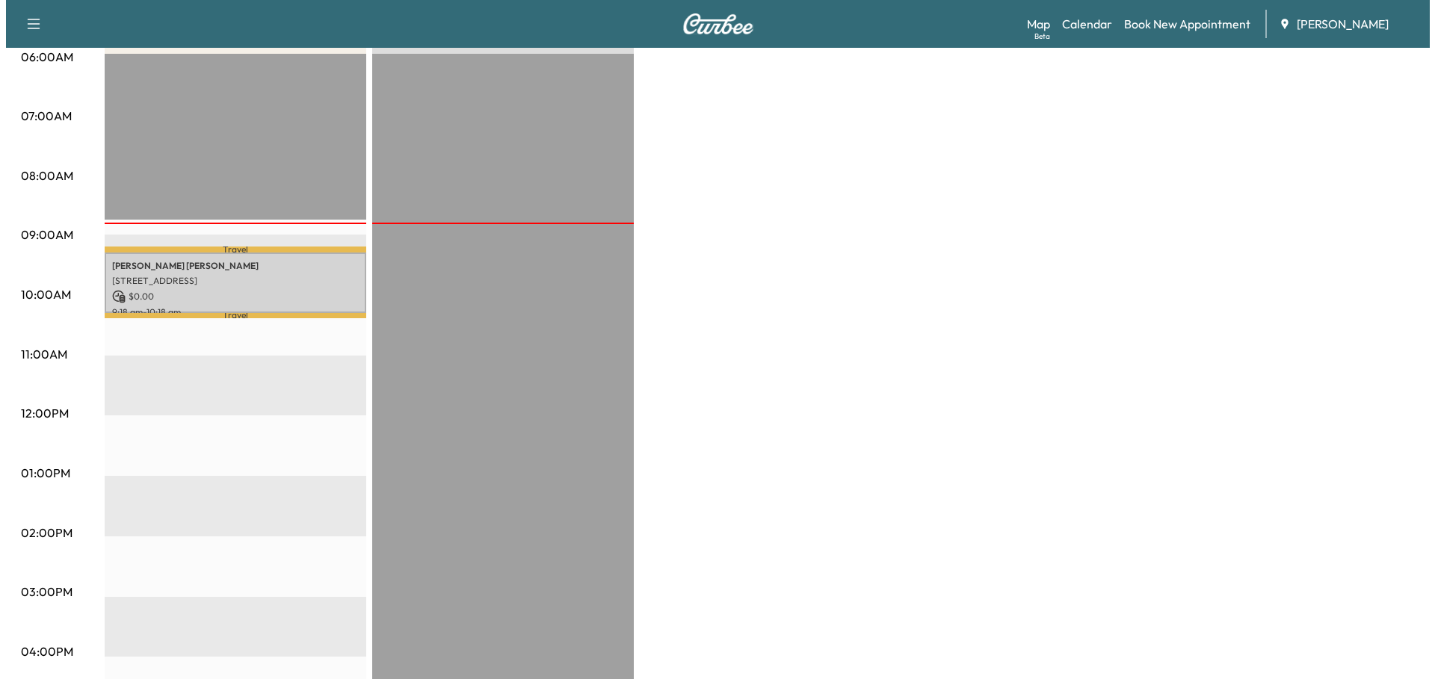
scroll to position [299, 0]
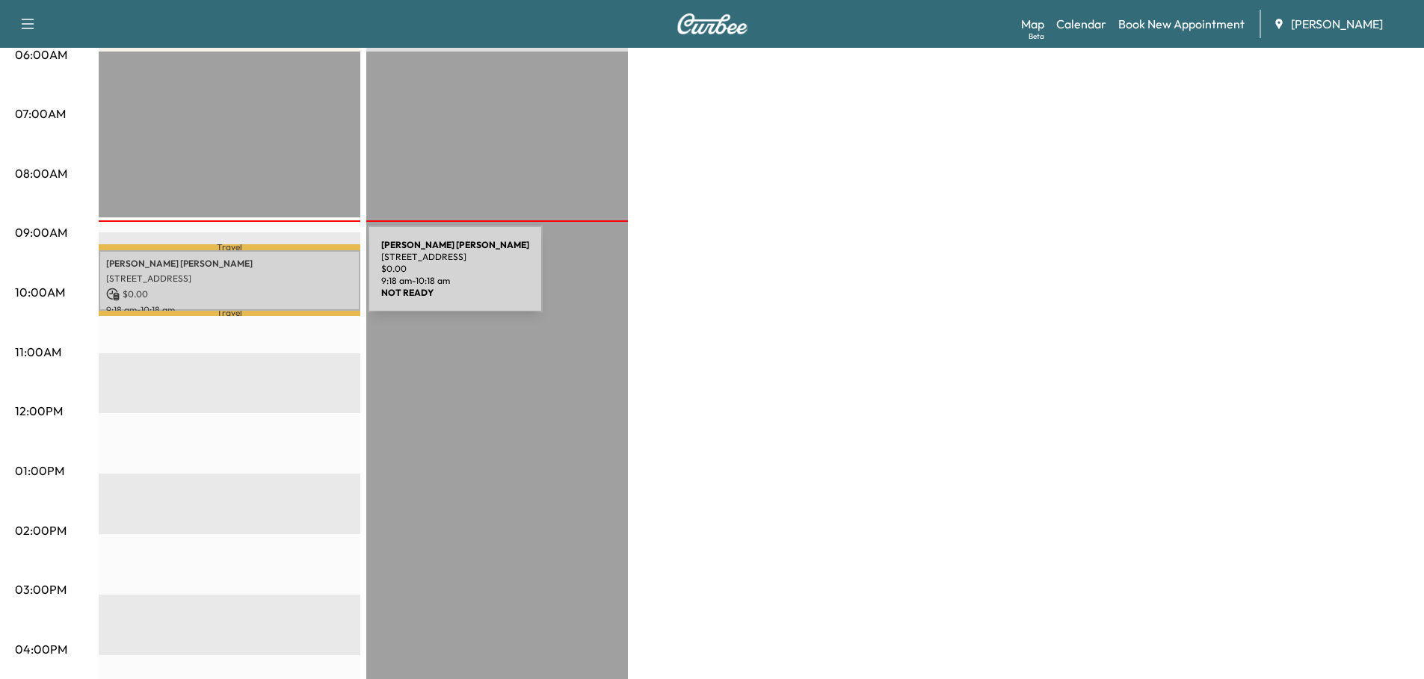
click at [256, 278] on p "[STREET_ADDRESS]" at bounding box center [229, 279] width 247 height 12
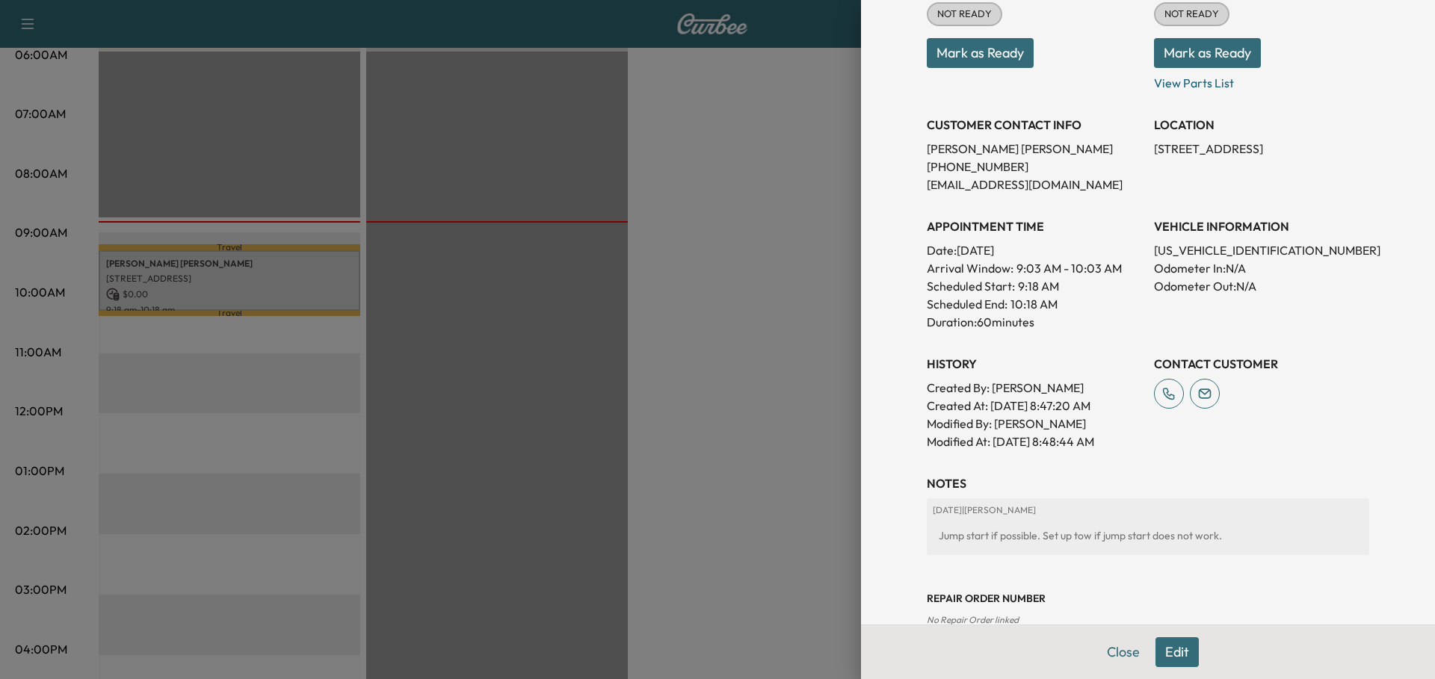
scroll to position [241, 0]
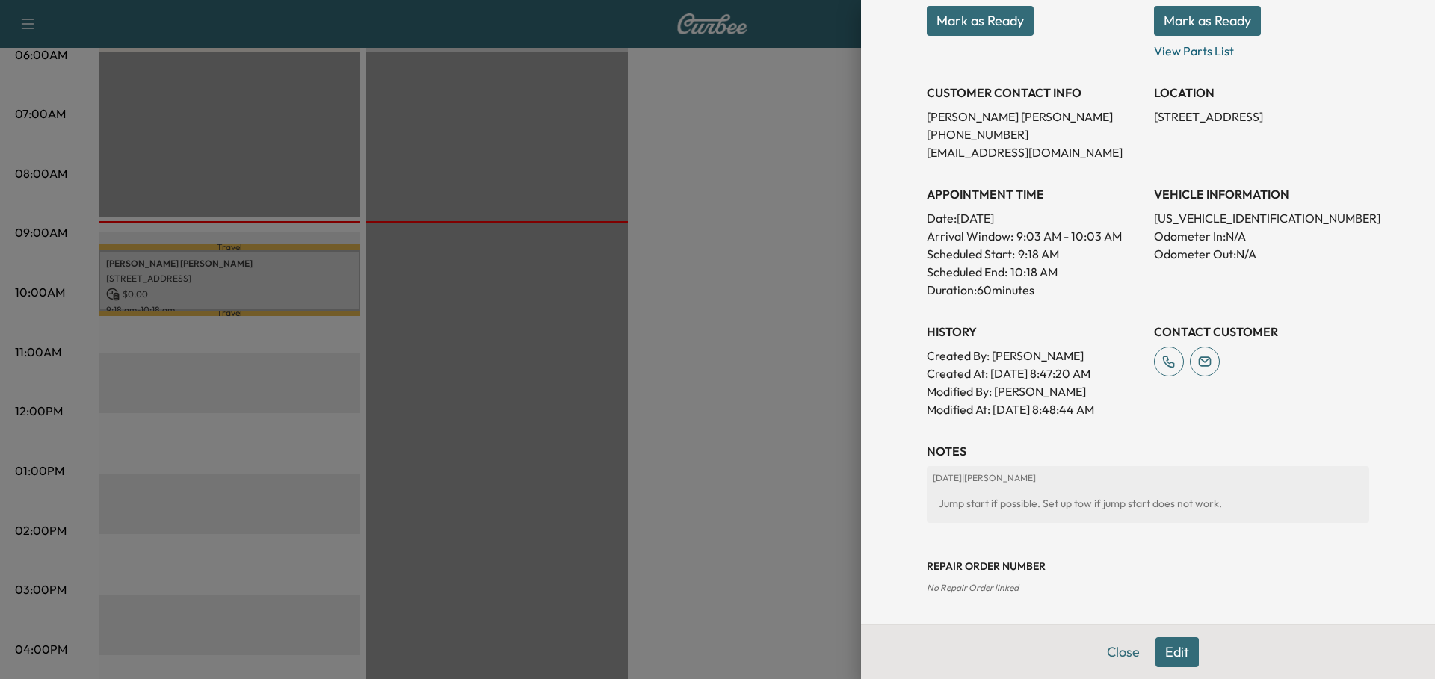
click at [996, 587] on span "No Repair Order linked" at bounding box center [973, 587] width 92 height 11
click at [1164, 646] on button "Edit" at bounding box center [1177, 653] width 43 height 30
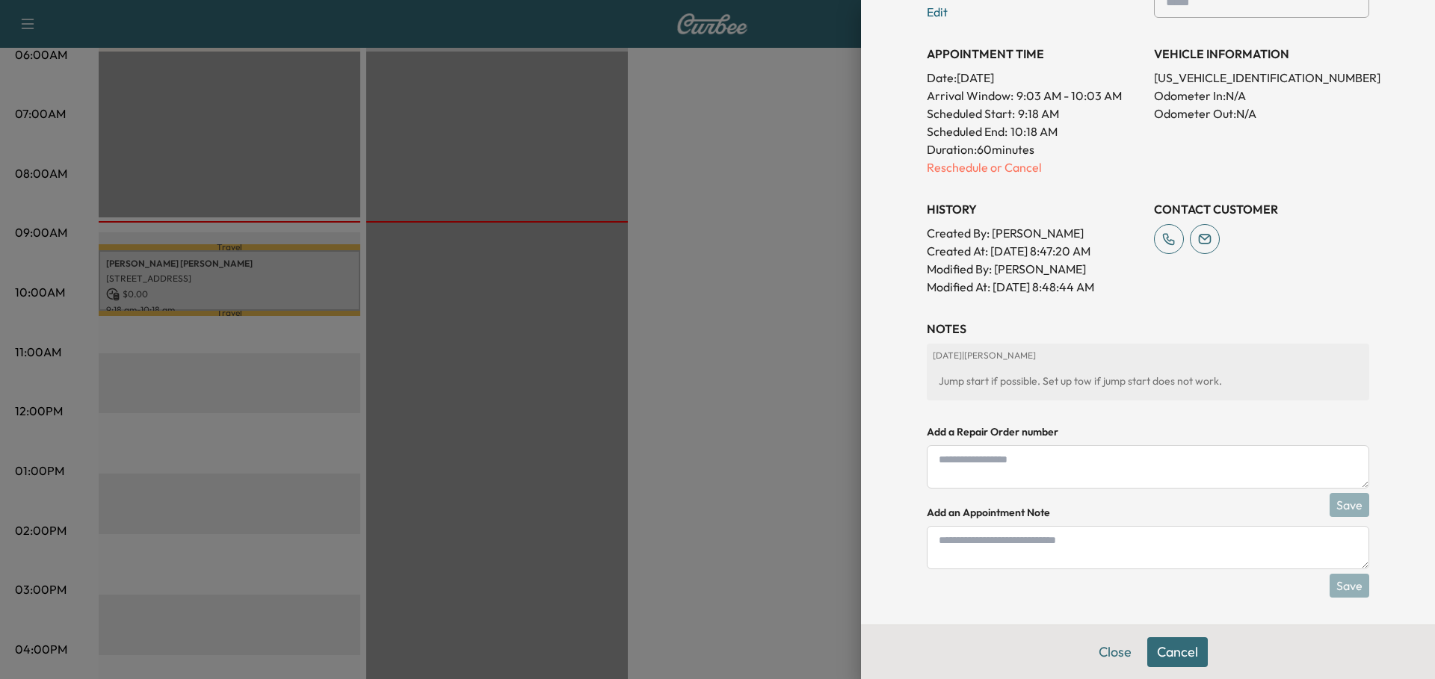
scroll to position [434, 0]
click at [999, 461] on textarea at bounding box center [1148, 463] width 442 height 43
type textarea "******"
click at [1008, 541] on textarea at bounding box center [1148, 544] width 442 height 43
type textarea "**********"
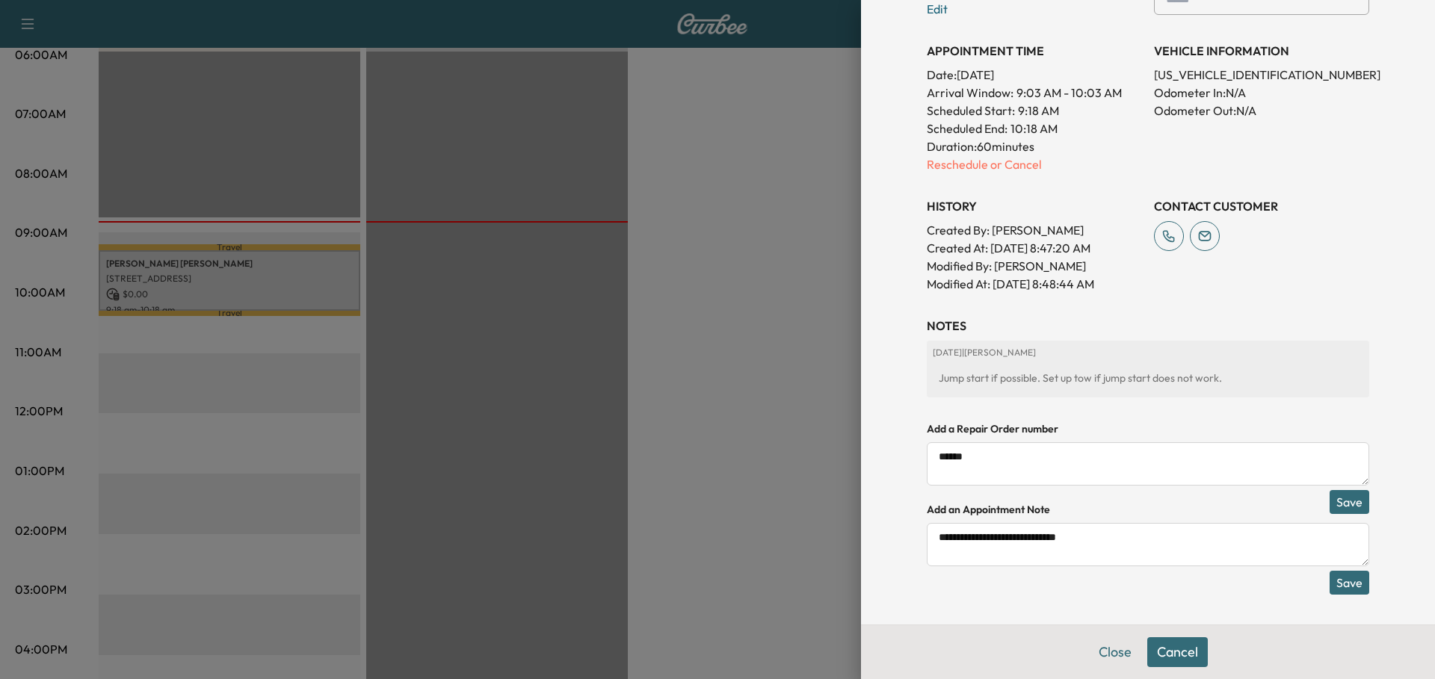
click at [1333, 581] on button "Save" at bounding box center [1350, 583] width 40 height 24
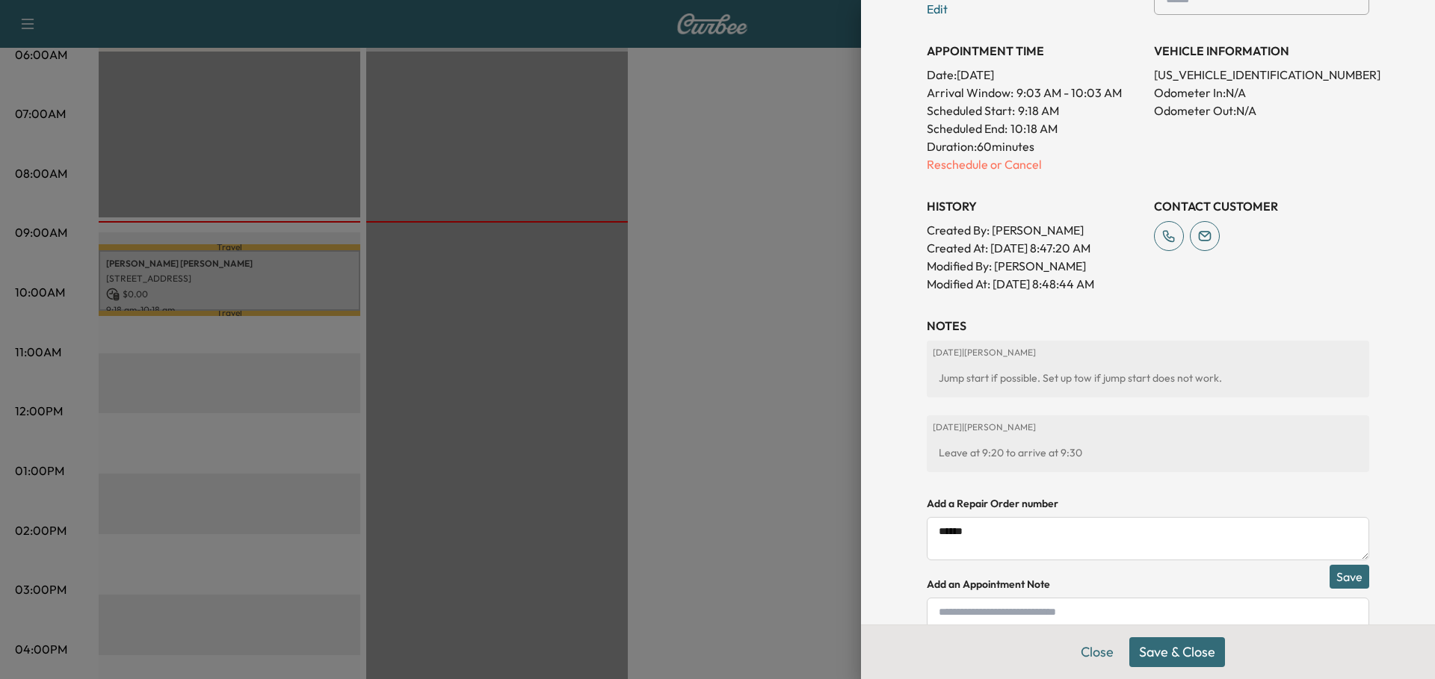
click at [1182, 654] on button "Save & Close" at bounding box center [1177, 653] width 96 height 30
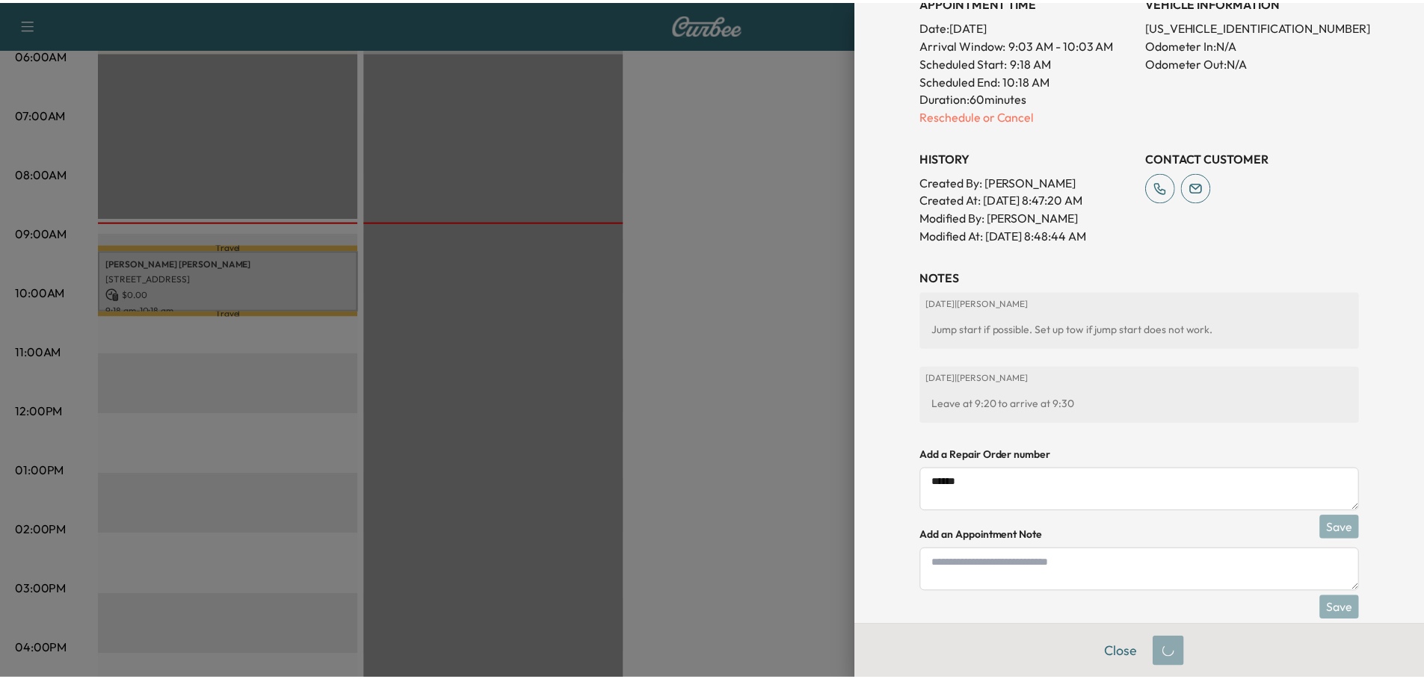
scroll to position [403, 0]
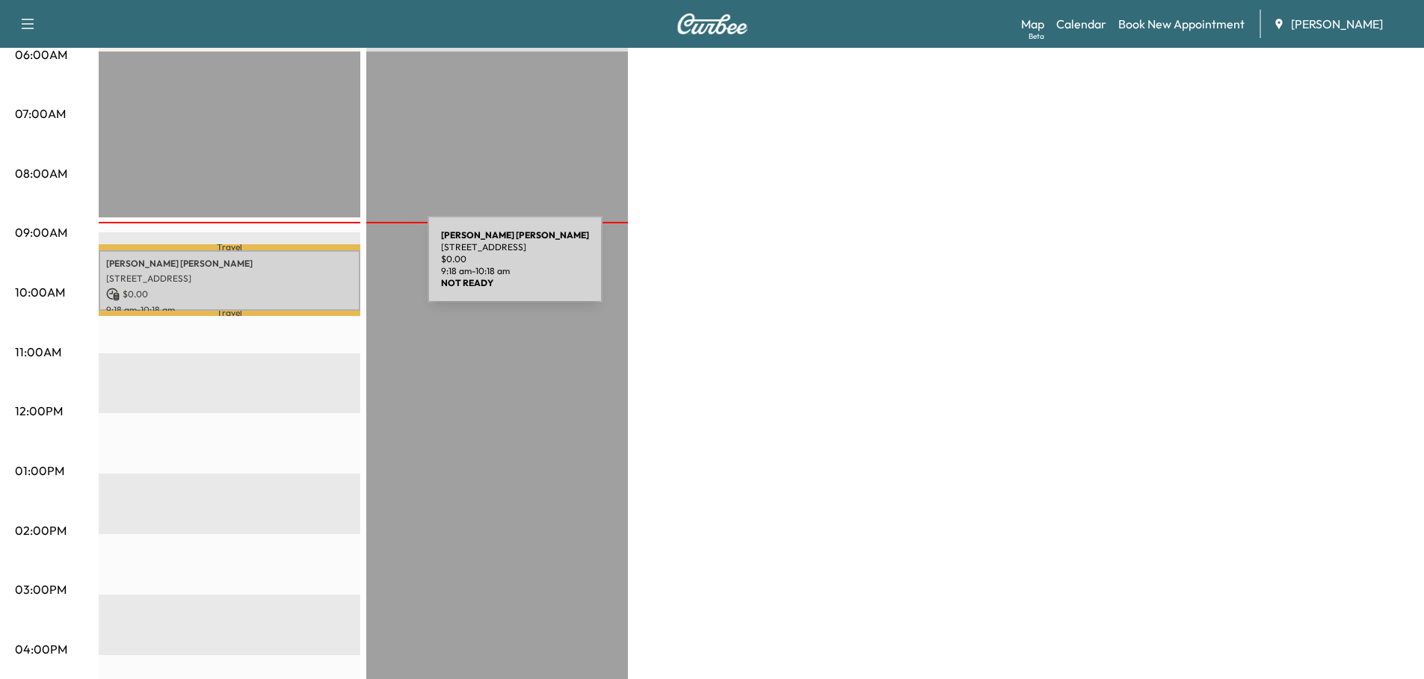
click at [315, 268] on div "[PERSON_NAME] [STREET_ADDRESS] $ 0.00 9:18 am - 10:18 am" at bounding box center [230, 280] width 262 height 61
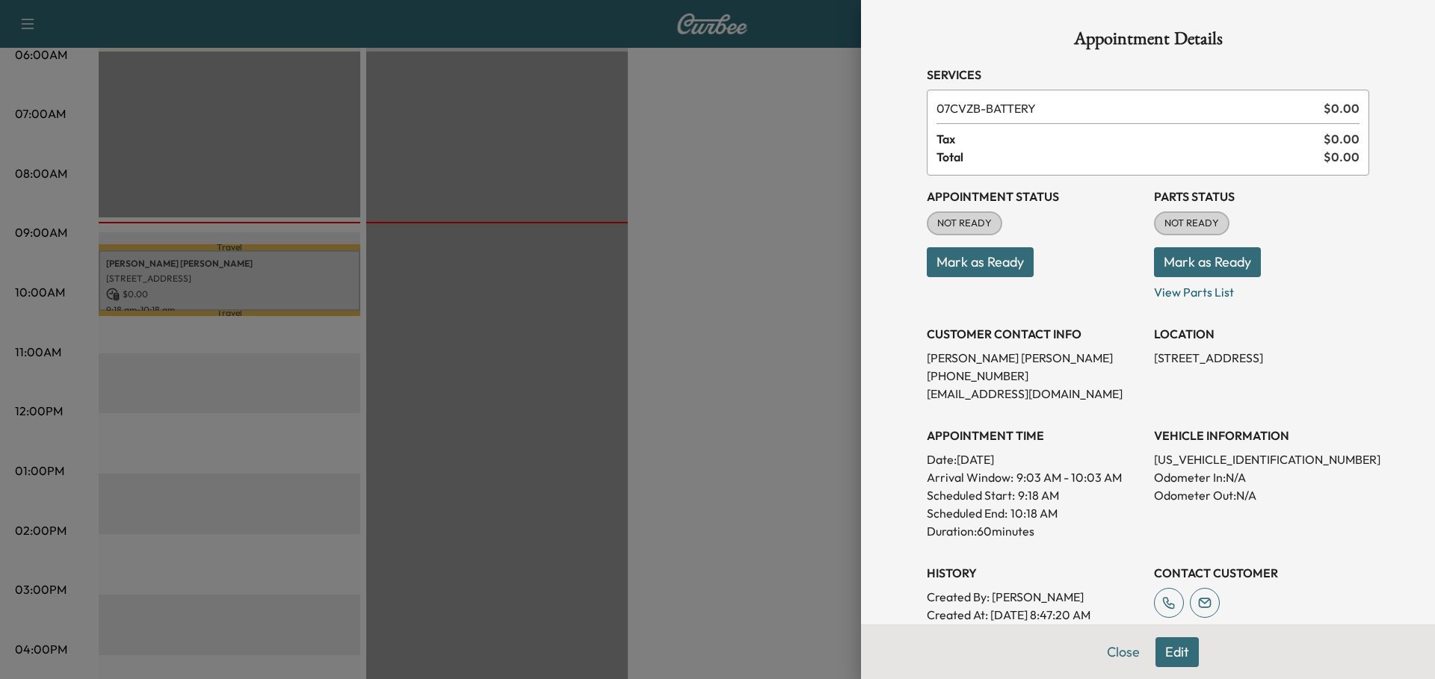
click at [1209, 263] on button "Mark as Ready" at bounding box center [1207, 262] width 107 height 30
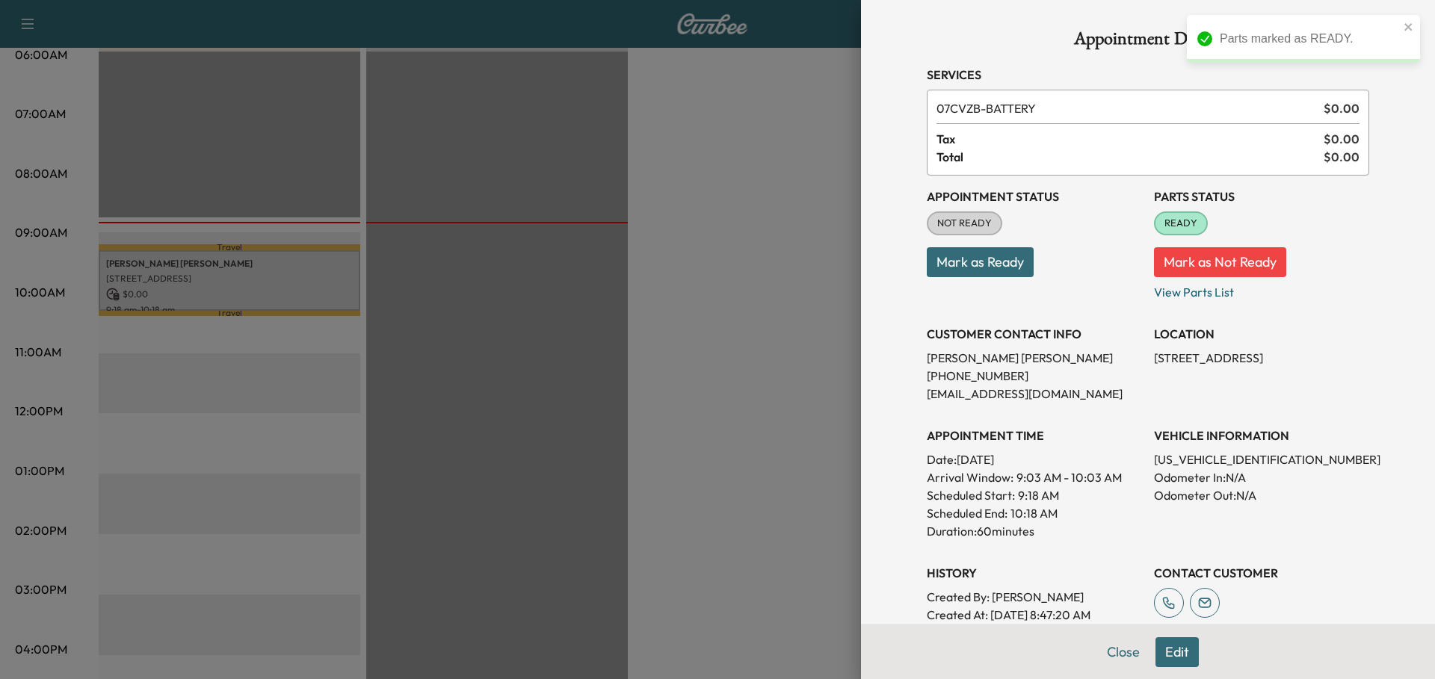
click at [978, 265] on button "Mark as Ready" at bounding box center [980, 262] width 107 height 30
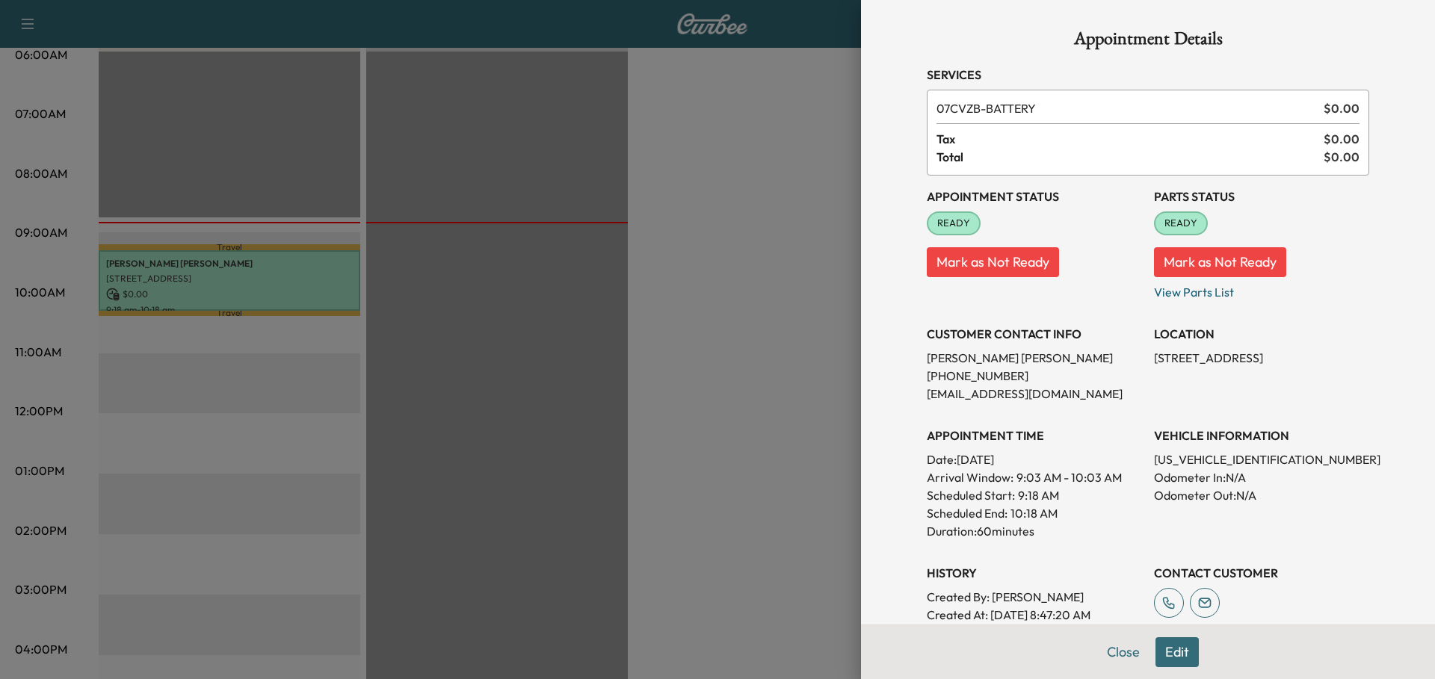
click at [525, 317] on div at bounding box center [717, 339] width 1435 height 679
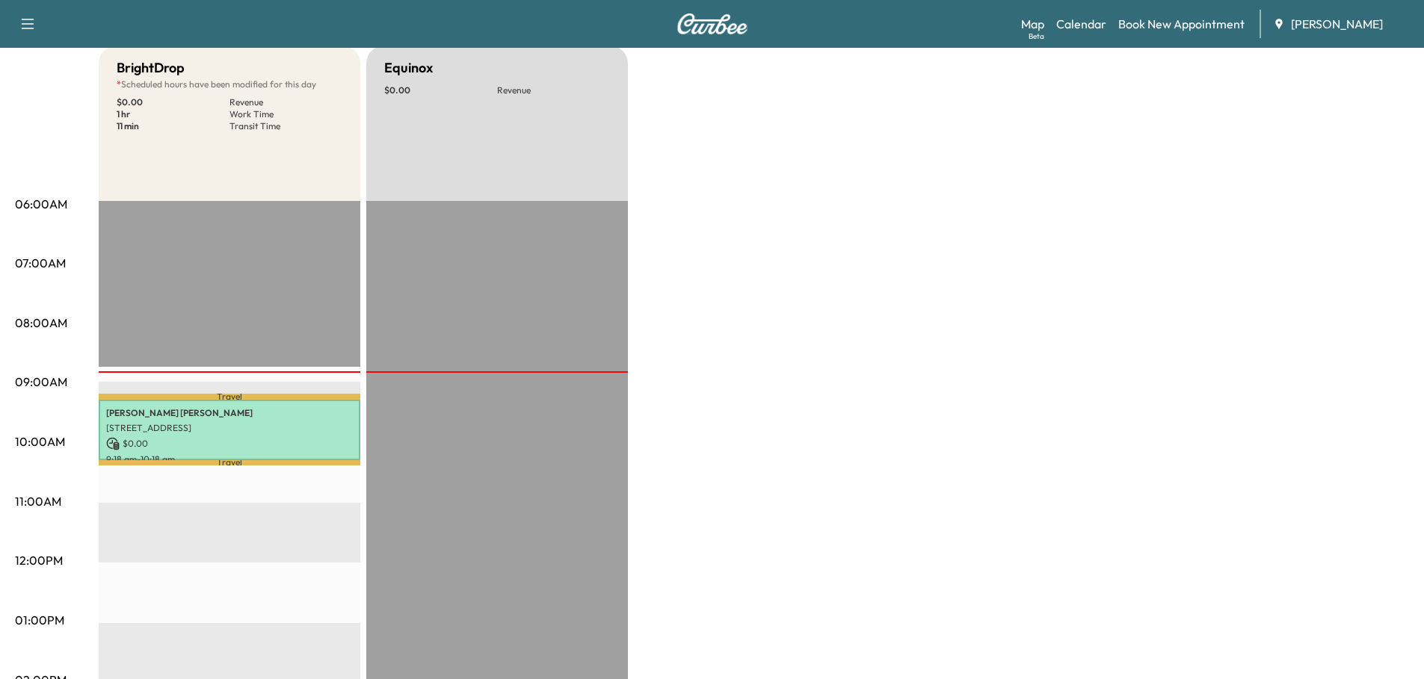
scroll to position [75, 0]
